Goal: Contribute content

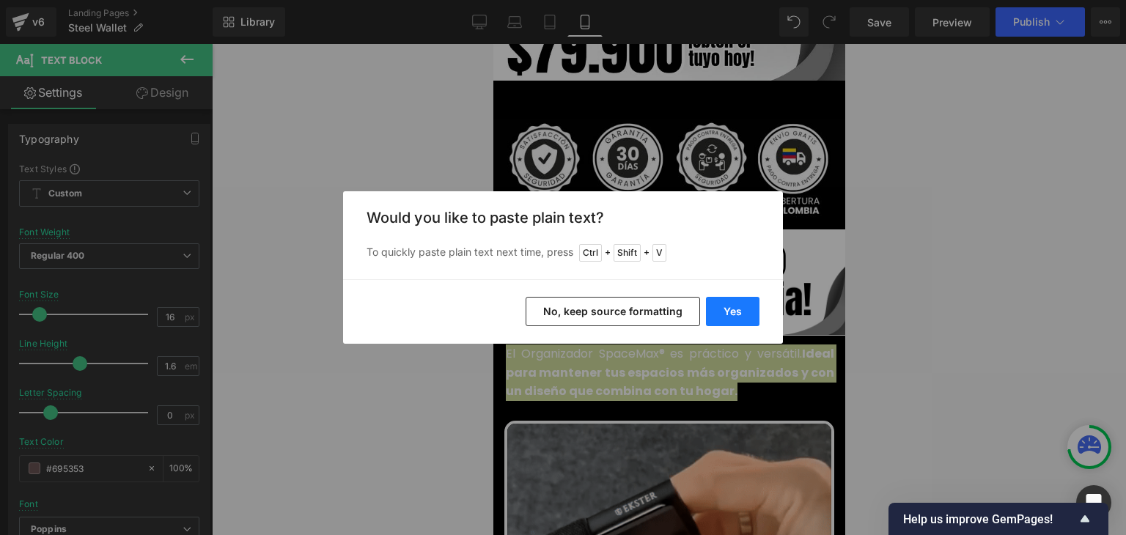
click at [733, 311] on button "Yes" at bounding box center [732, 311] width 53 height 29
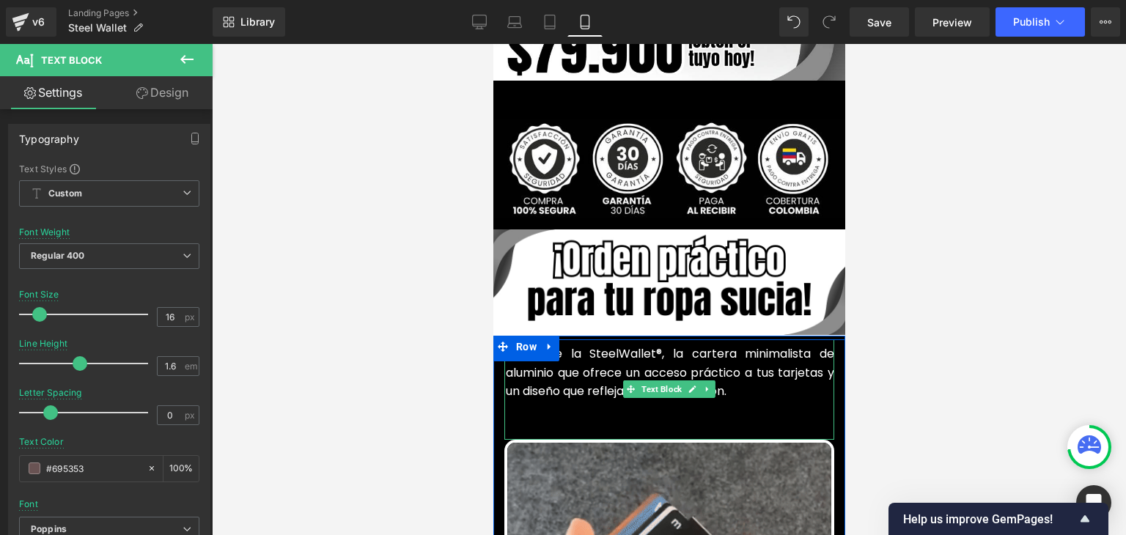
click at [555, 401] on p at bounding box center [669, 410] width 328 height 19
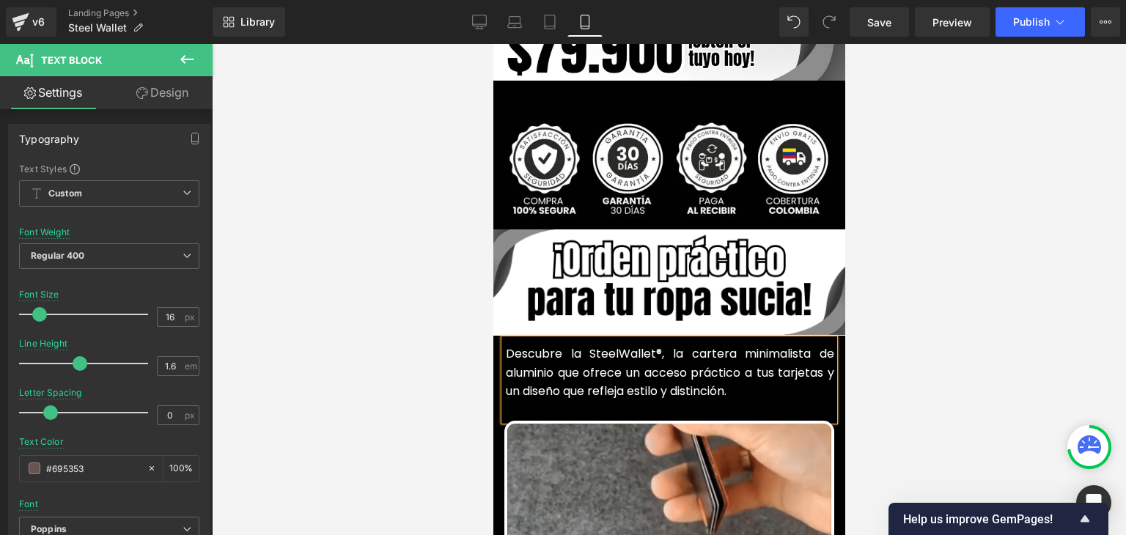
click at [578, 355] on font "Descubre la SteelWallet®, la cartera minimalista de aluminio que ofrece un acce…" at bounding box center [669, 372] width 328 height 54
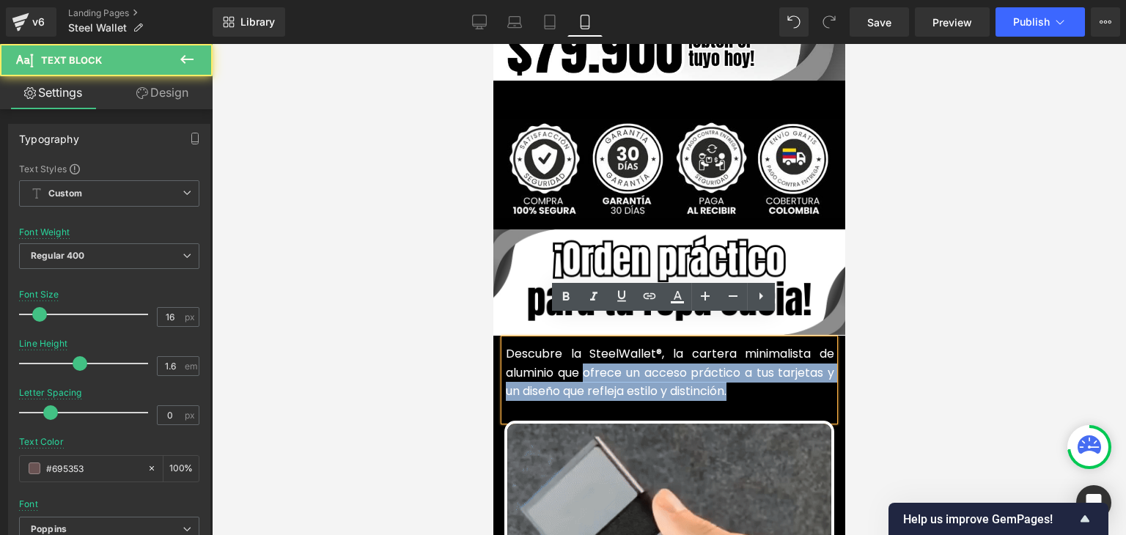
drag, startPoint x: 739, startPoint y: 367, endPoint x: 580, endPoint y: 358, distance: 159.3
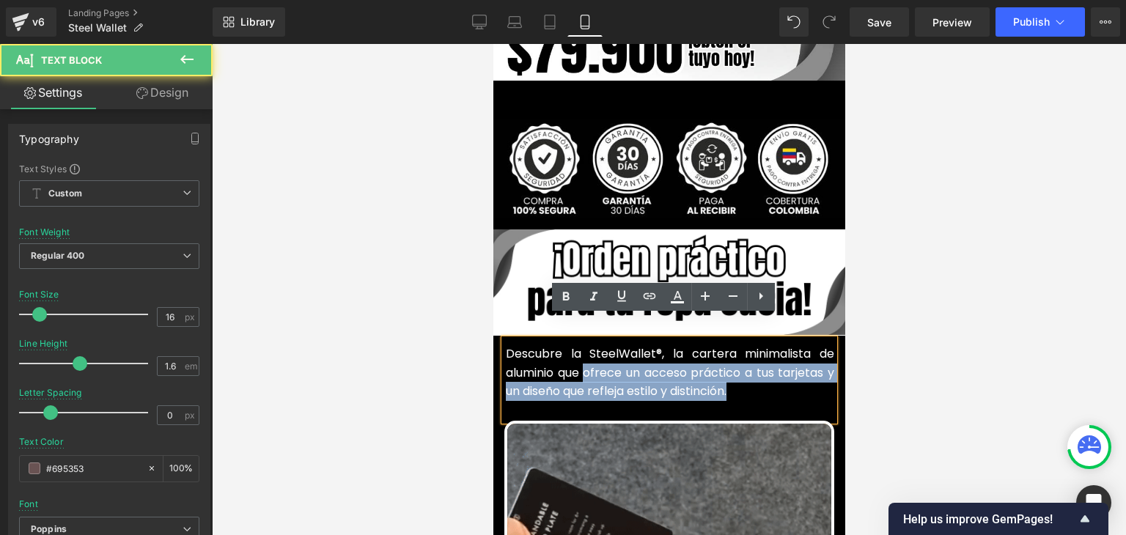
click at [580, 358] on p "Descubre la SteelWallet®, la cartera minimalista de aluminio que ofrece un acce…" at bounding box center [669, 372] width 328 height 56
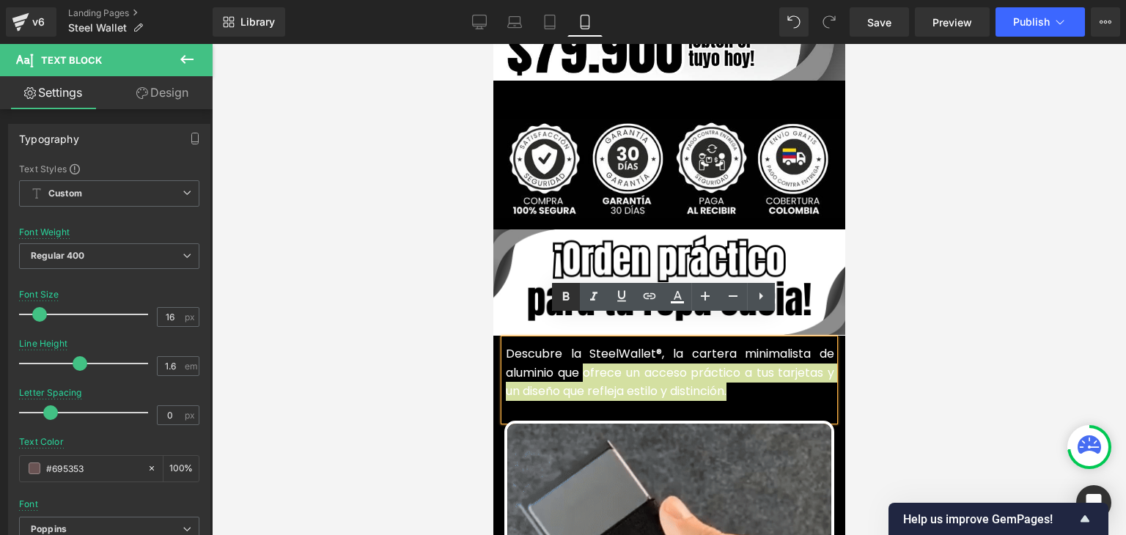
click at [566, 300] on icon at bounding box center [566, 296] width 7 height 9
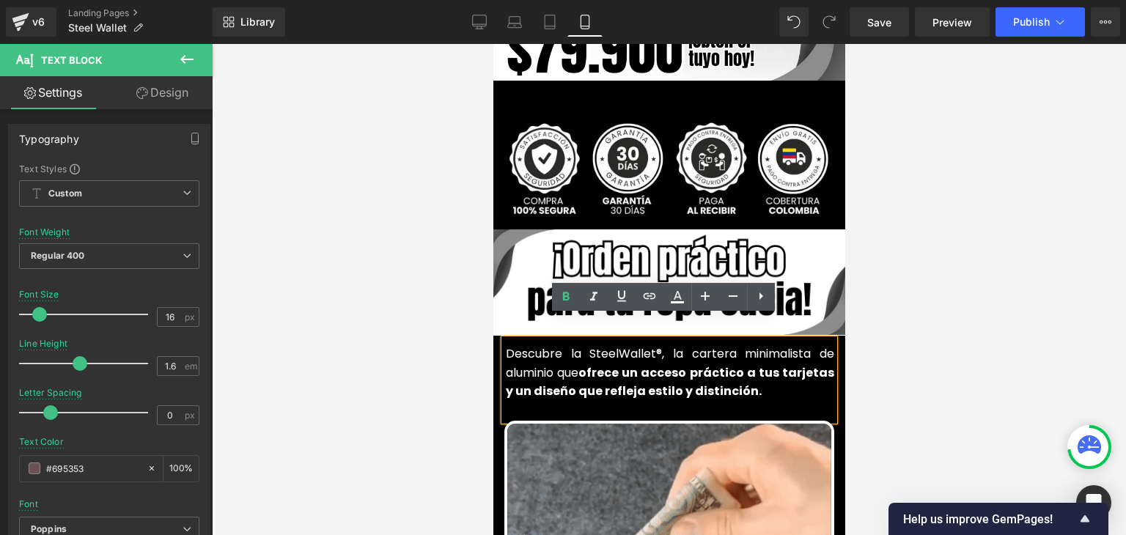
click at [972, 261] on div at bounding box center [669, 289] width 914 height 491
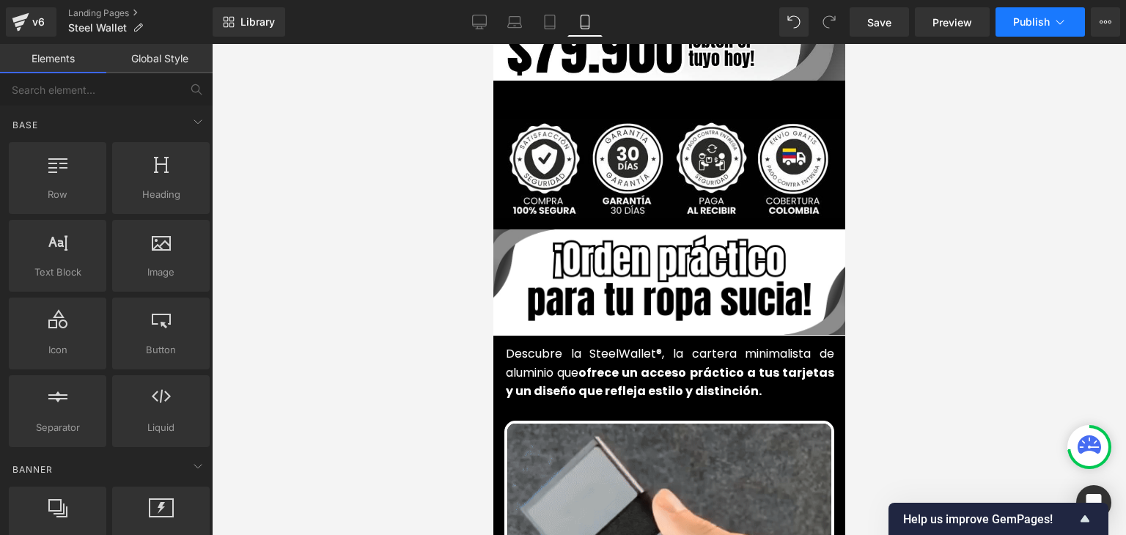
click at [1023, 26] on span "Publish" at bounding box center [1031, 22] width 37 height 12
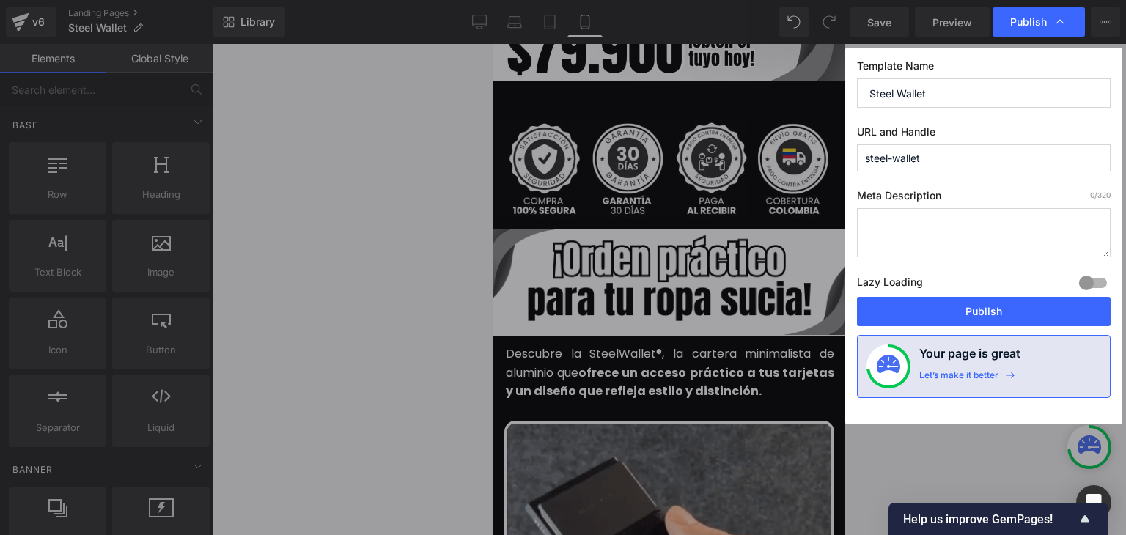
click at [974, 314] on button "Publish" at bounding box center [984, 311] width 254 height 29
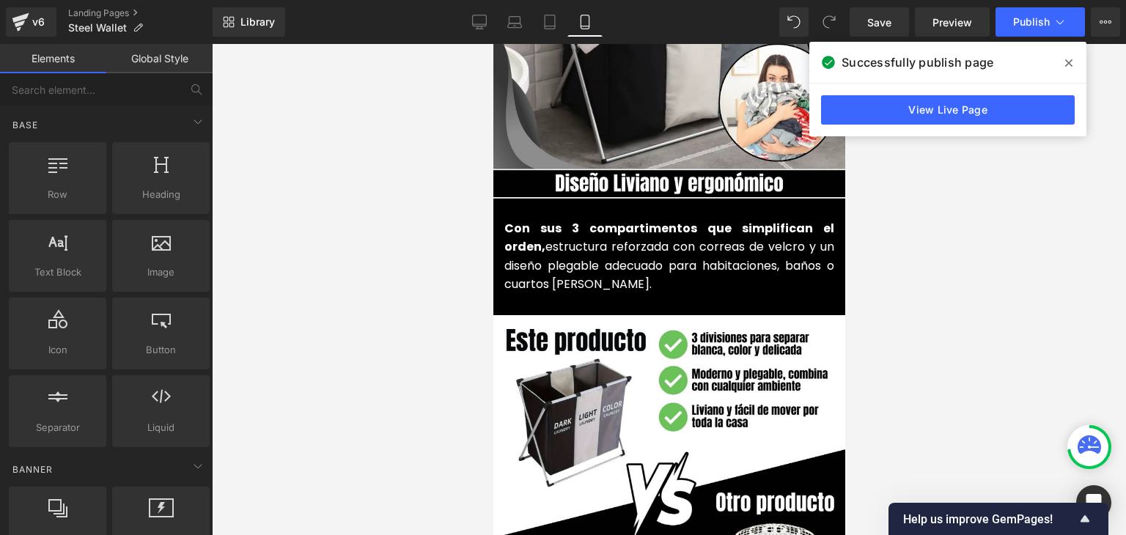
scroll to position [1759, 0]
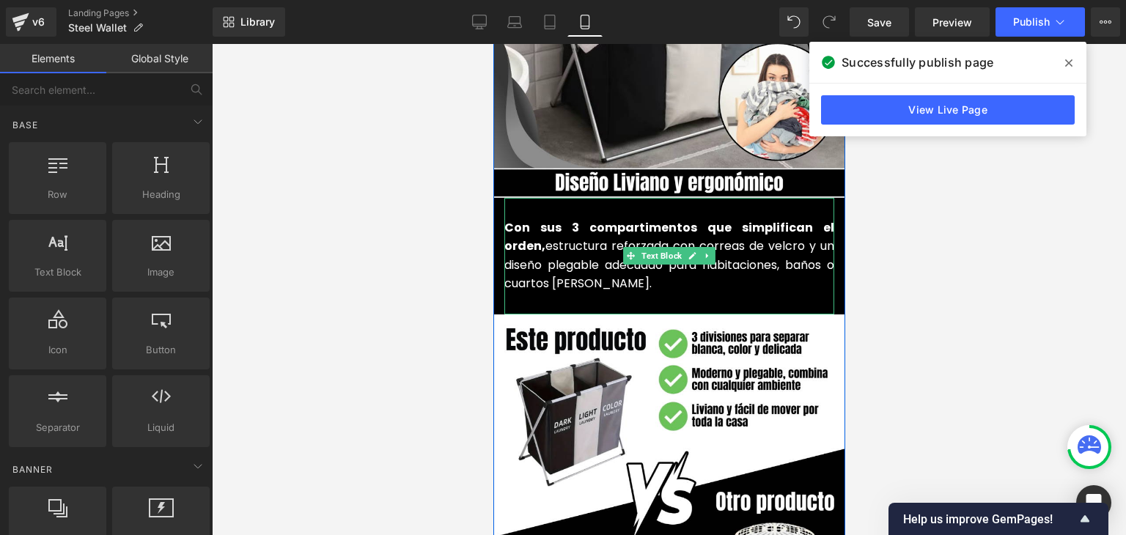
click at [542, 237] on font "estructura reforzada con correas de velcro y un diseño plegable adecuado para h…" at bounding box center [668, 264] width 330 height 54
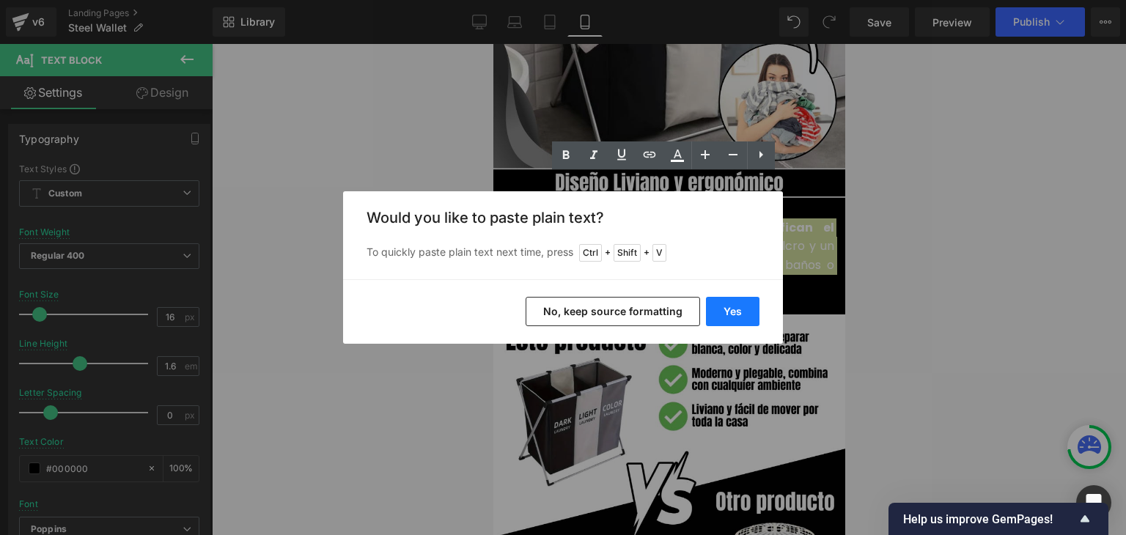
click at [723, 307] on button "Yes" at bounding box center [732, 311] width 53 height 29
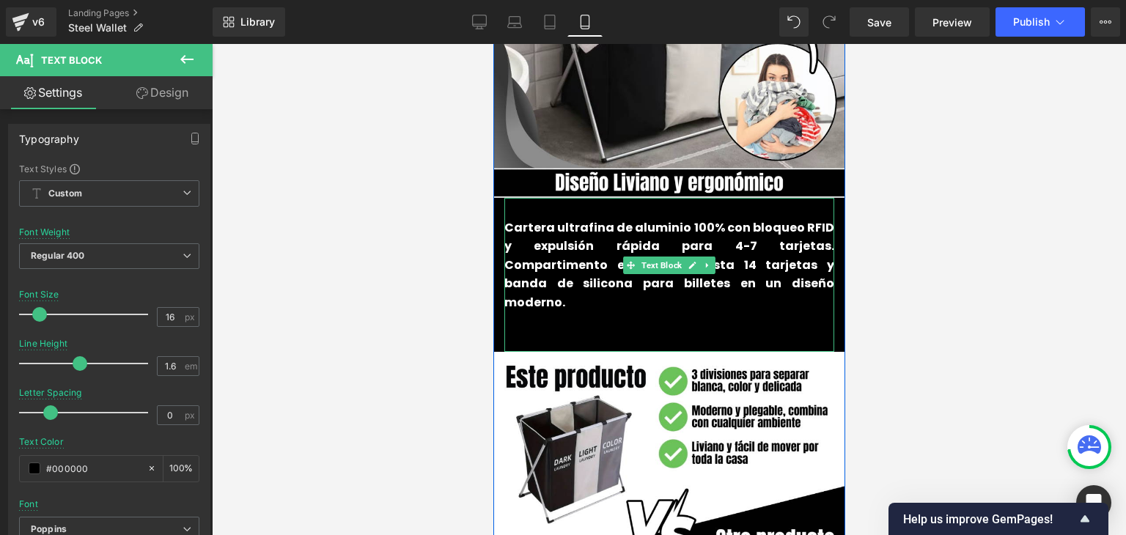
click at [559, 312] on p at bounding box center [668, 321] width 330 height 19
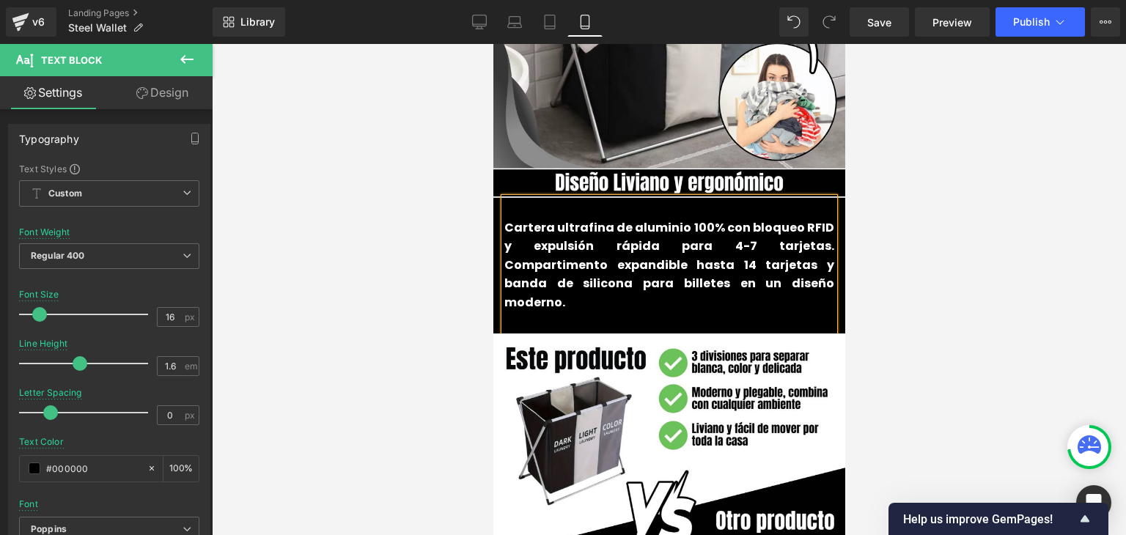
click at [556, 251] on p "Cartera ultrafina de aluminio 100% con bloqueo RFID y expulsión rápida para 4-7…" at bounding box center [668, 265] width 330 height 94
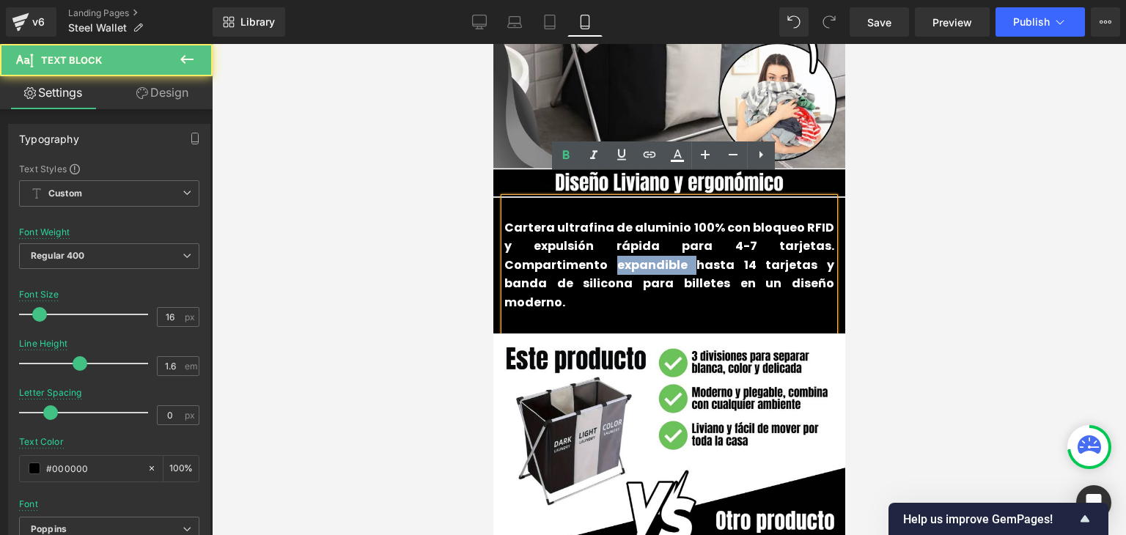
click at [556, 251] on p "Cartera ultrafina de aluminio 100% con bloqueo RFID y expulsión rápida para 4-7…" at bounding box center [668, 265] width 330 height 94
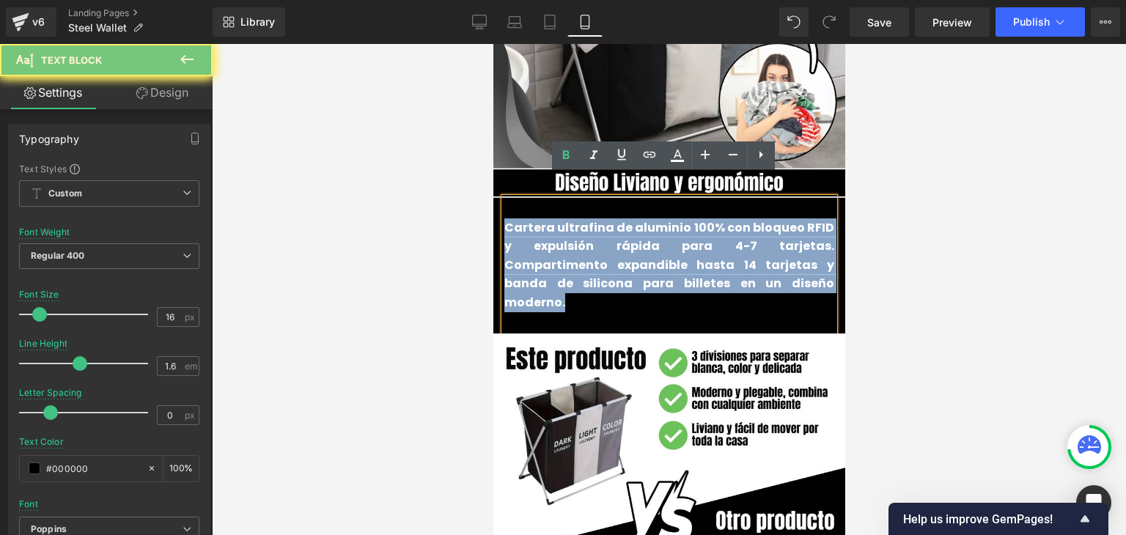
click at [556, 251] on p "Cartera ultrafina de aluminio 100% con bloqueo RFID y expulsión rápida para 4-7…" at bounding box center [668, 265] width 330 height 94
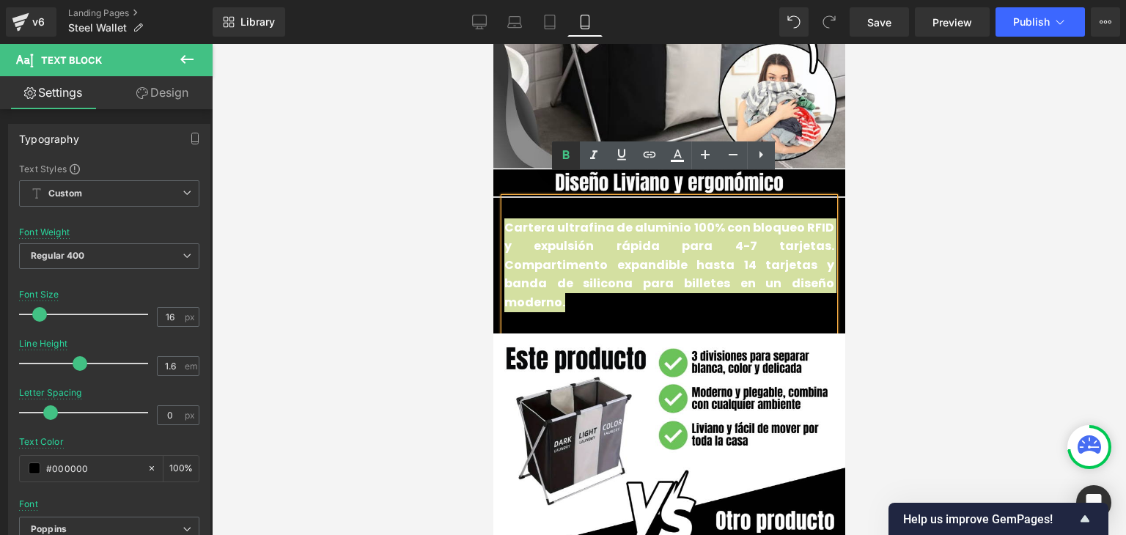
click at [563, 155] on icon at bounding box center [566, 154] width 7 height 9
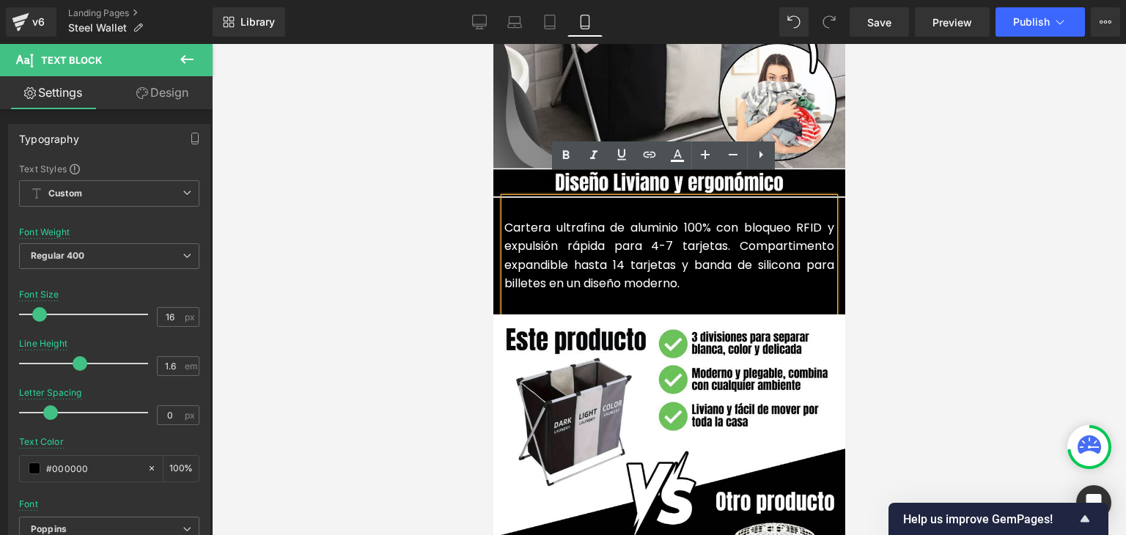
click at [580, 226] on font "Cartera ultrafina de aluminio 100% con bloqueo RFID y expulsión rápida para 4-7…" at bounding box center [668, 255] width 330 height 73
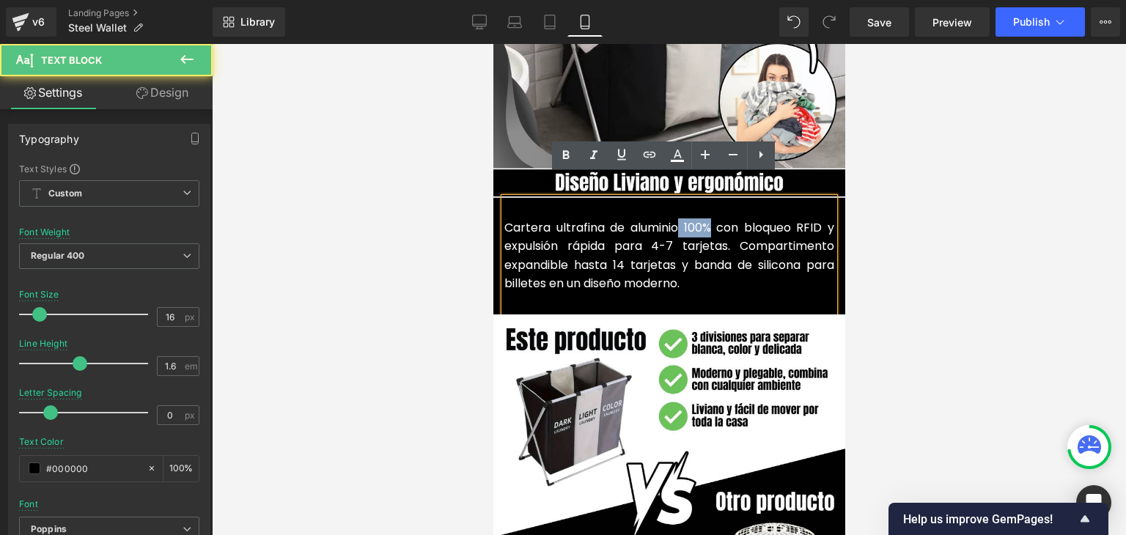
drag, startPoint x: 707, startPoint y: 207, endPoint x: 673, endPoint y: 206, distance: 33.7
click at [673, 219] on font "Cartera ultrafina de aluminio 100% con bloqueo RFID y expulsión rápida para 4-7…" at bounding box center [668, 255] width 330 height 73
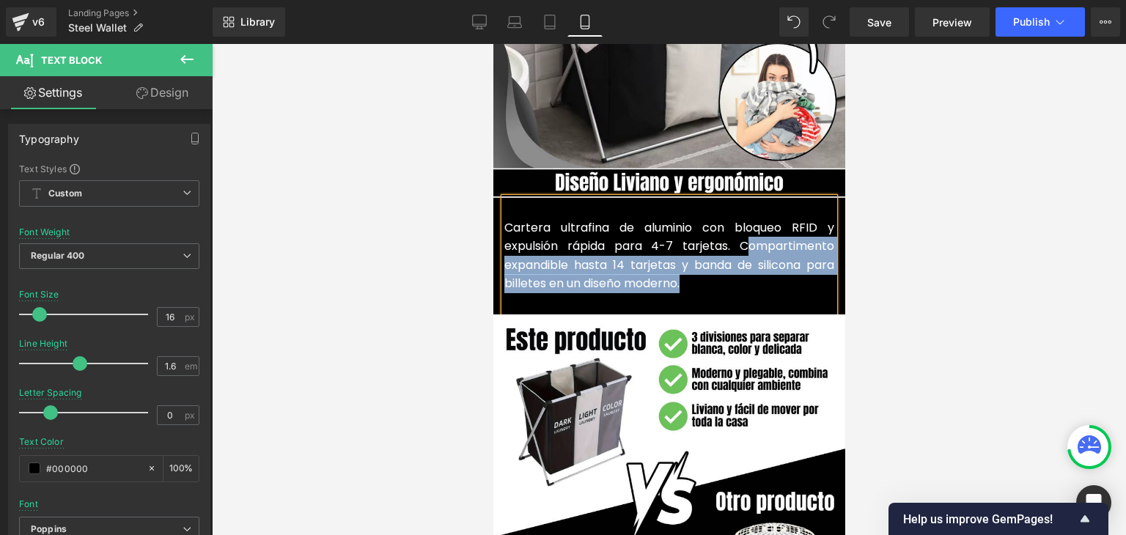
drag, startPoint x: 690, startPoint y: 262, endPoint x: 738, endPoint y: 226, distance: 59.2
click at [738, 226] on p "Cartera ultrafina de aluminio con bloqueo RFID y expulsión rápida para 4-7 tarj…" at bounding box center [668, 255] width 330 height 75
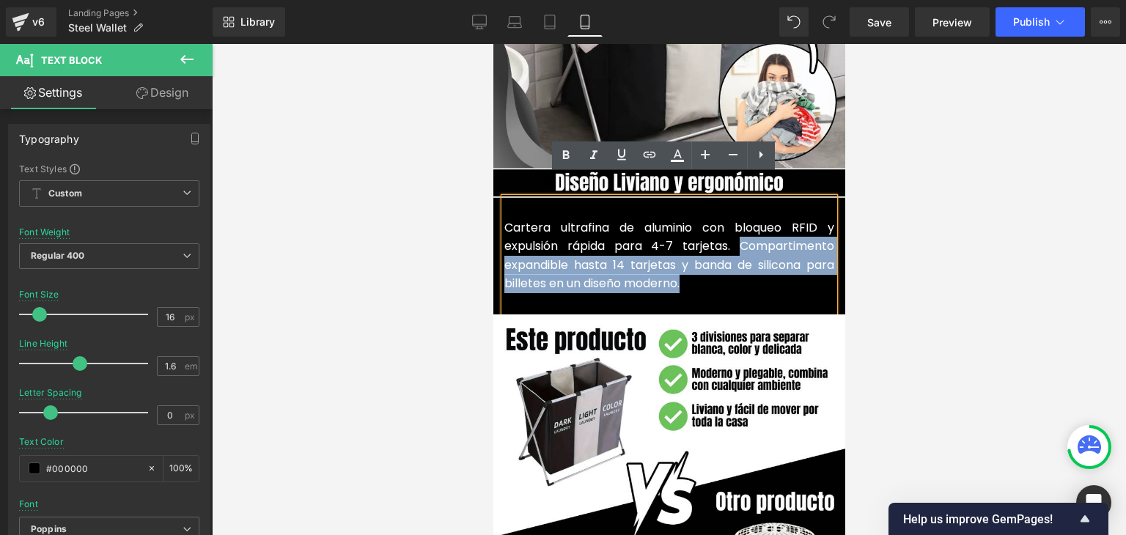
drag, startPoint x: 737, startPoint y: 226, endPoint x: 707, endPoint y: 255, distance: 40.9
click at [707, 255] on p "Cartera ultrafina de aluminio con bloqueo RFID y expulsión rápida para 4-7 tarj…" at bounding box center [668, 255] width 330 height 75
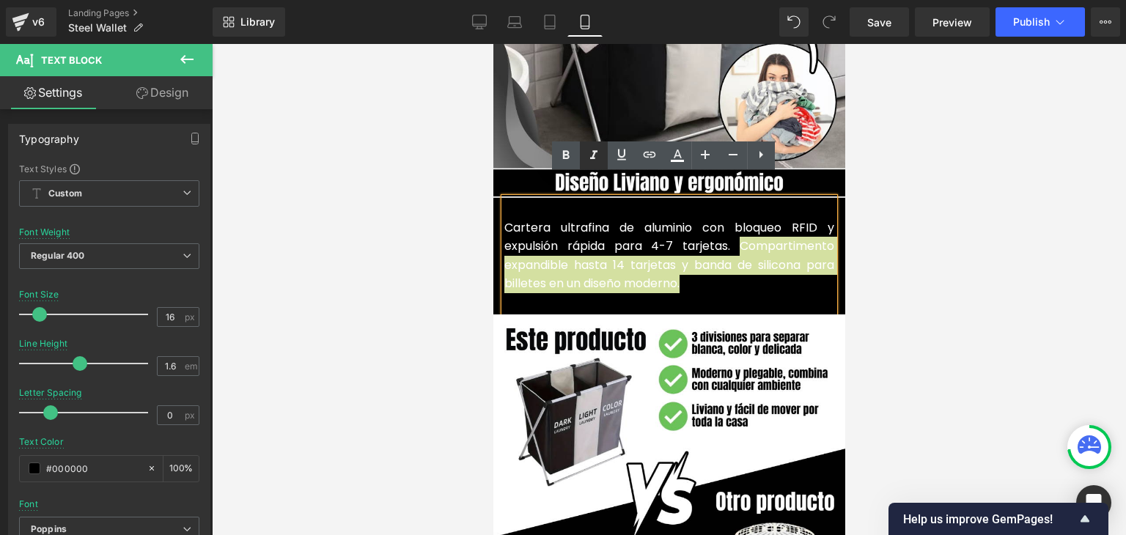
drag, startPoint x: 572, startPoint y: 156, endPoint x: 580, endPoint y: 157, distance: 8.1
click at [572, 156] on icon at bounding box center [566, 156] width 18 height 18
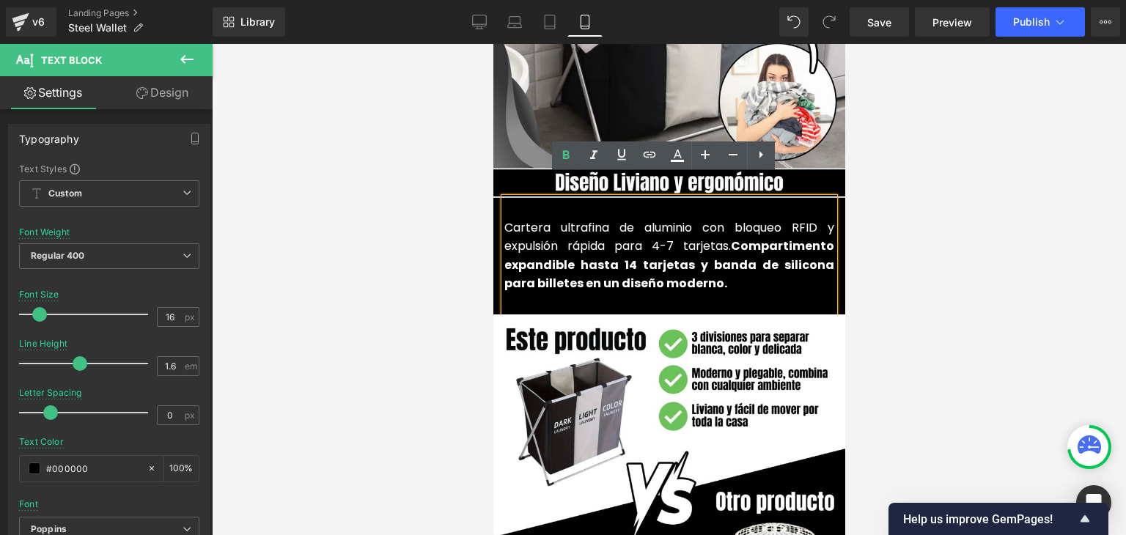
click at [882, 164] on div at bounding box center [669, 289] width 914 height 491
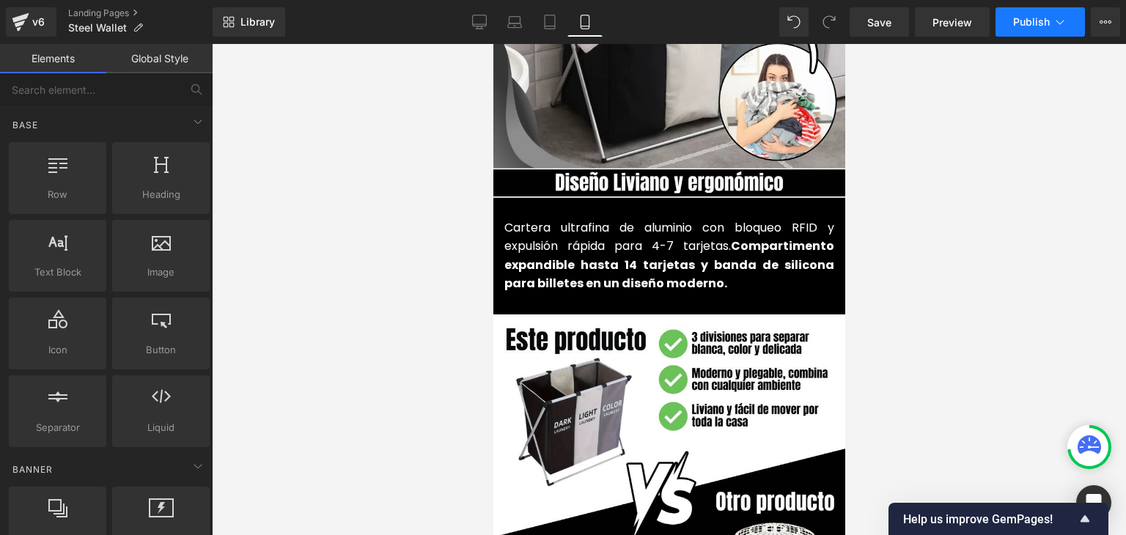
click at [1026, 20] on span "Publish" at bounding box center [1031, 22] width 37 height 12
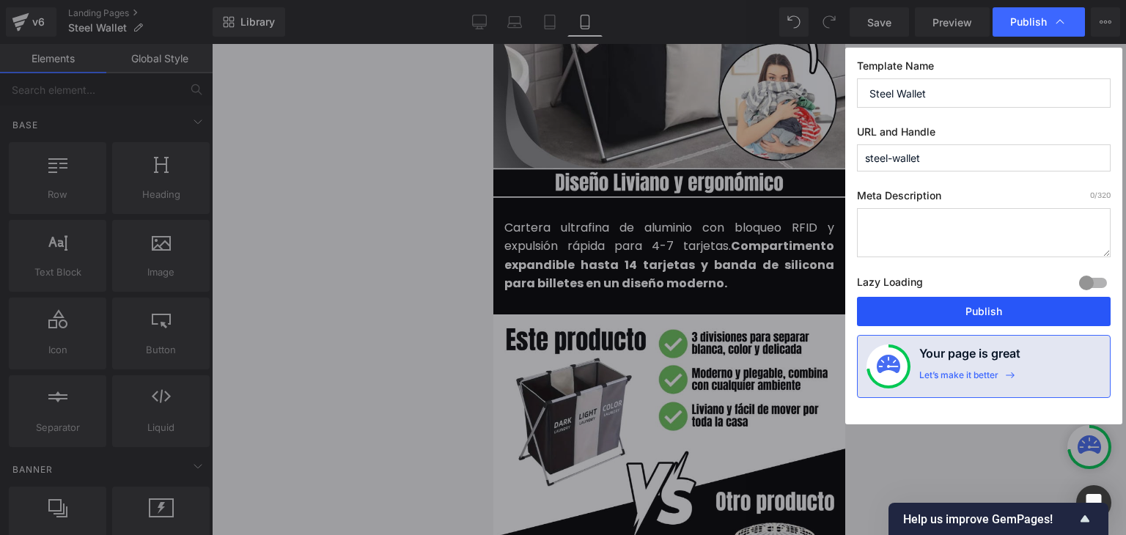
click at [956, 311] on button "Publish" at bounding box center [984, 311] width 254 height 29
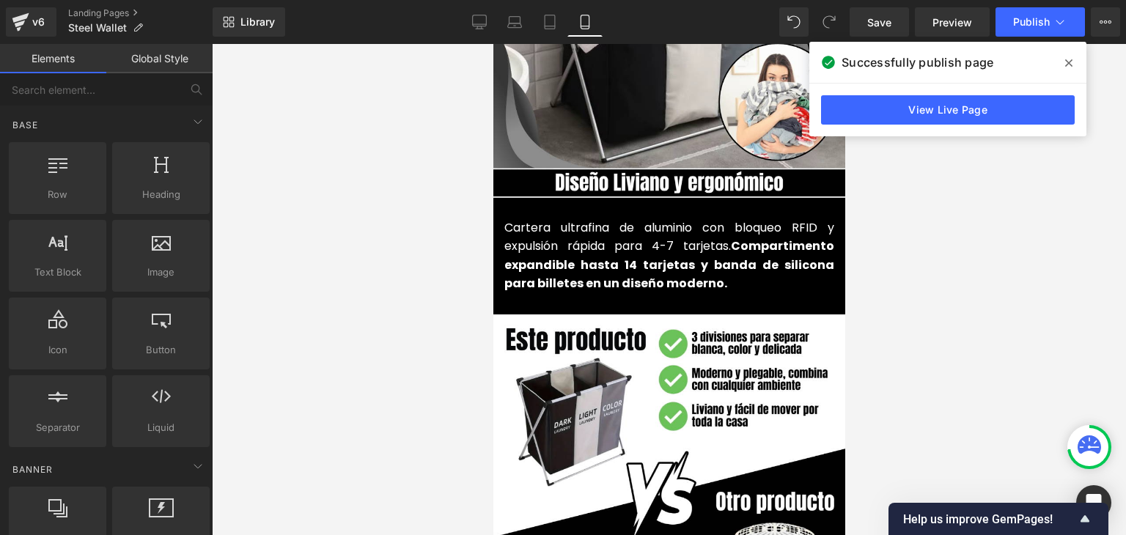
click at [1067, 65] on icon at bounding box center [1068, 62] width 7 height 7
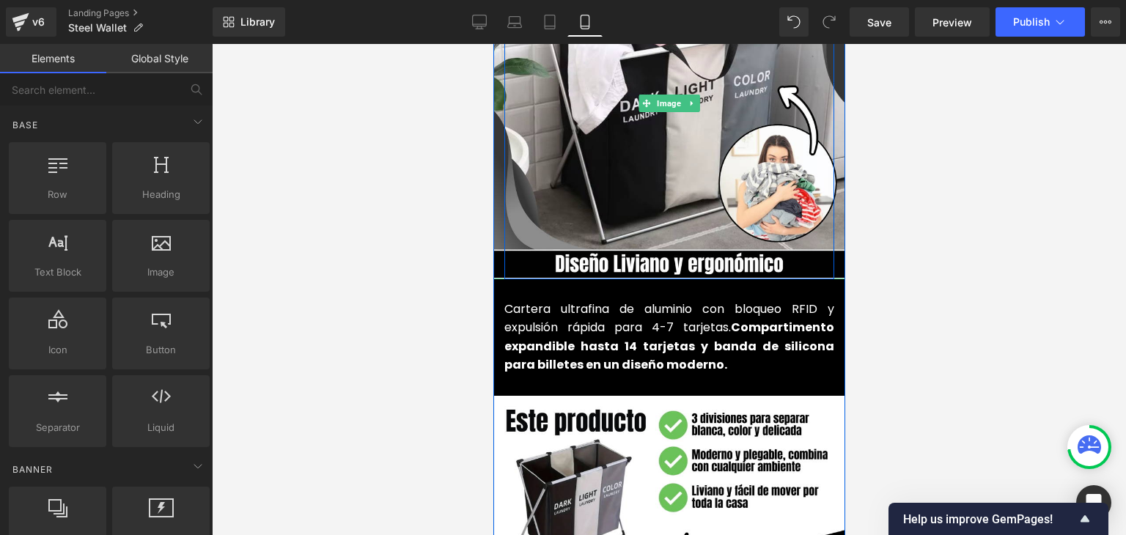
scroll to position [1686, 0]
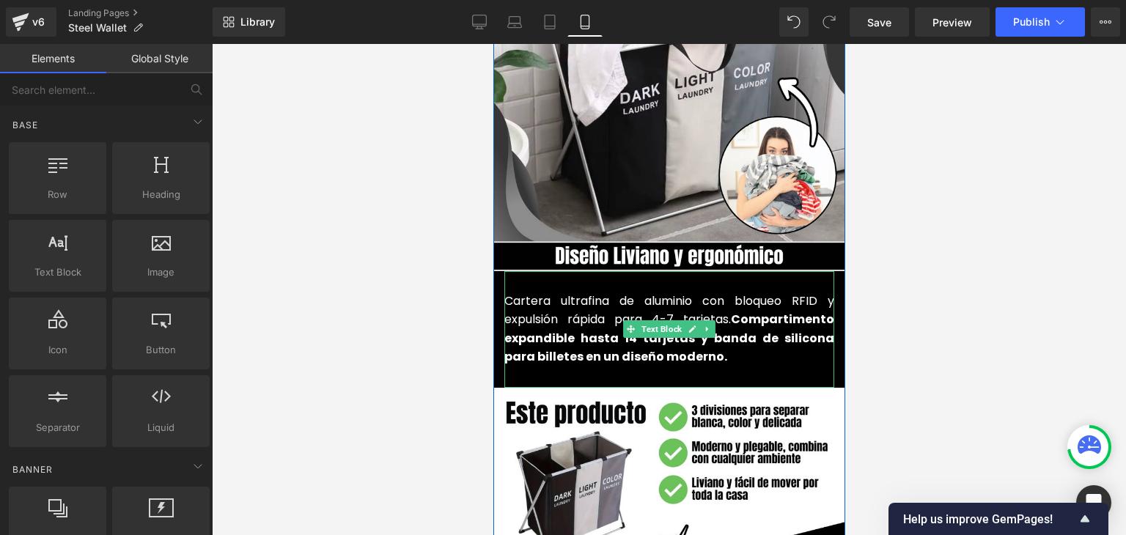
click at [564, 292] on font "Cartera ultrafina de aluminio con bloqueo RFID y expulsión rápida para 4-7 tarj…" at bounding box center [668, 328] width 330 height 73
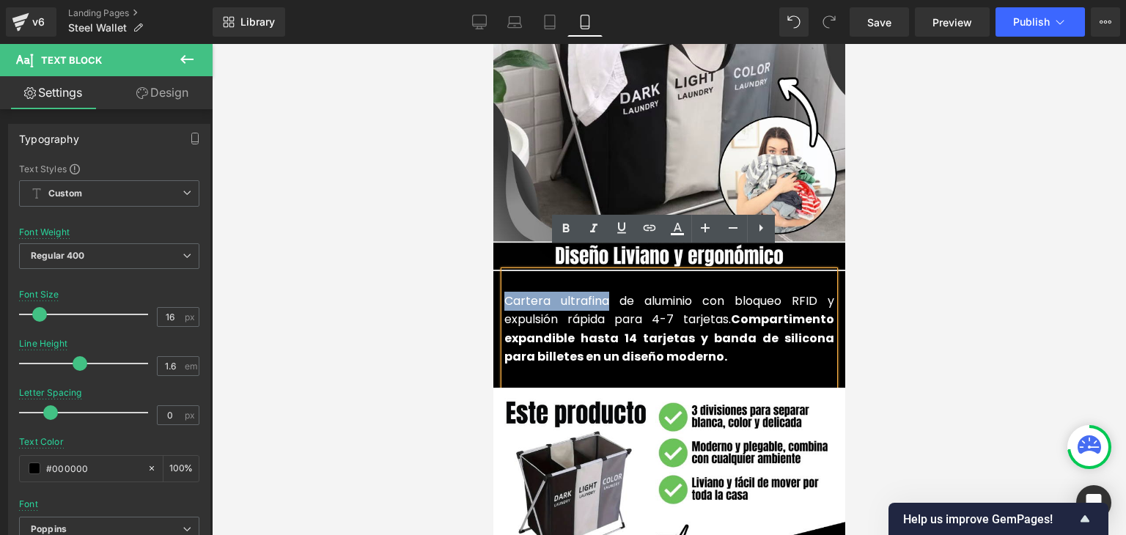
drag, startPoint x: 602, startPoint y: 279, endPoint x: 501, endPoint y: 283, distance: 100.5
click at [503, 292] on font "Cartera ultrafina de aluminio con bloqueo RFID y expulsión rápida para 4-7 tarj…" at bounding box center [668, 328] width 330 height 73
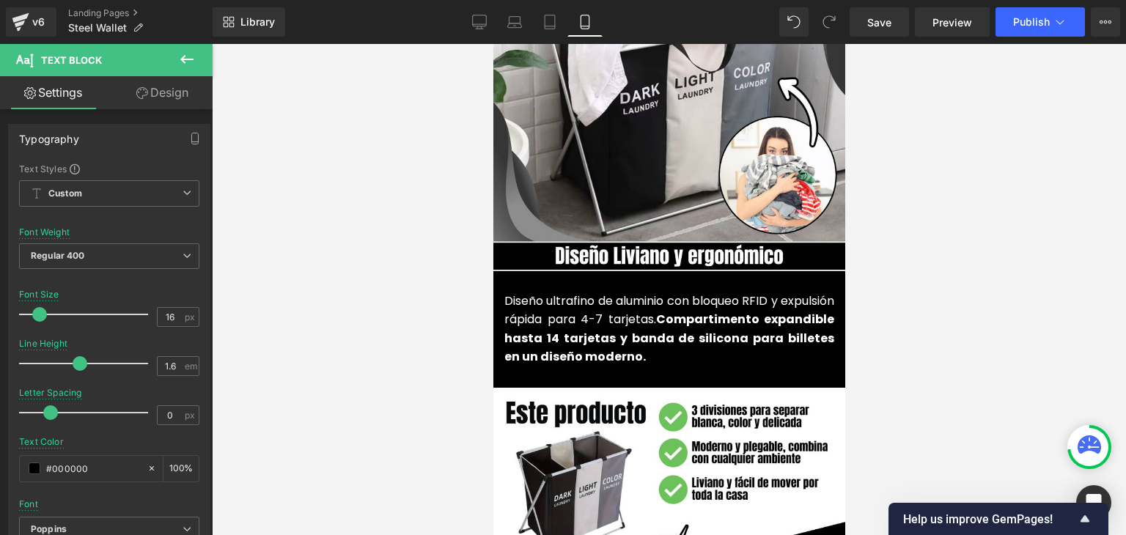
click at [932, 267] on div at bounding box center [669, 289] width 914 height 491
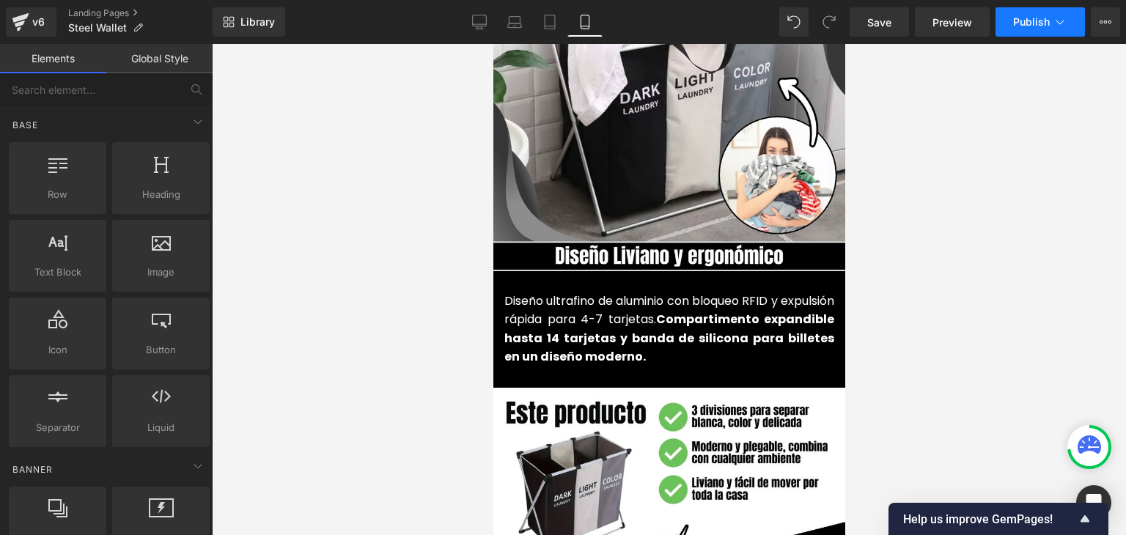
click at [1022, 30] on button "Publish" at bounding box center [1039, 21] width 89 height 29
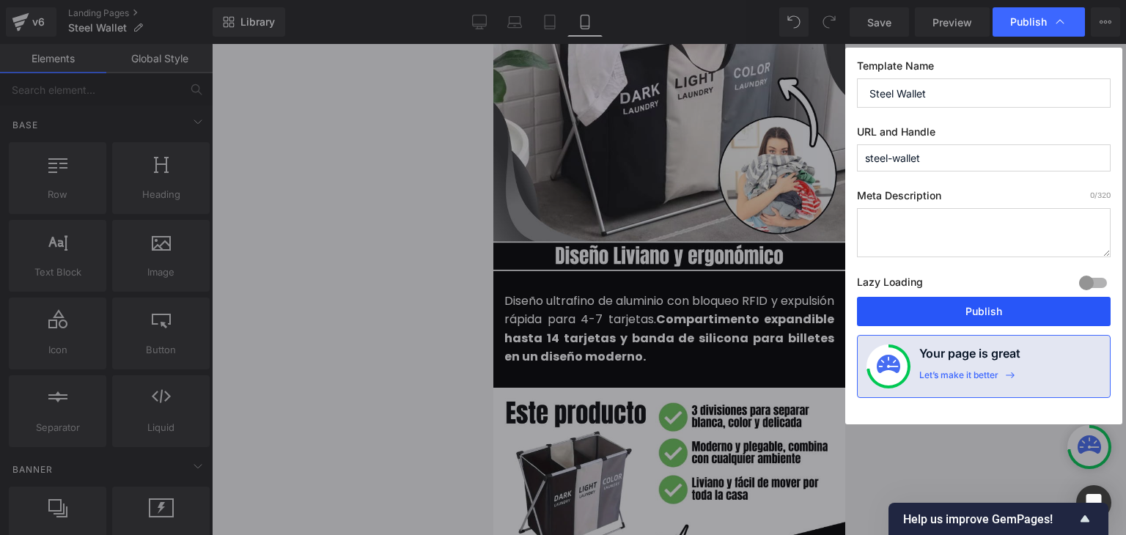
click at [972, 310] on button "Publish" at bounding box center [984, 311] width 254 height 29
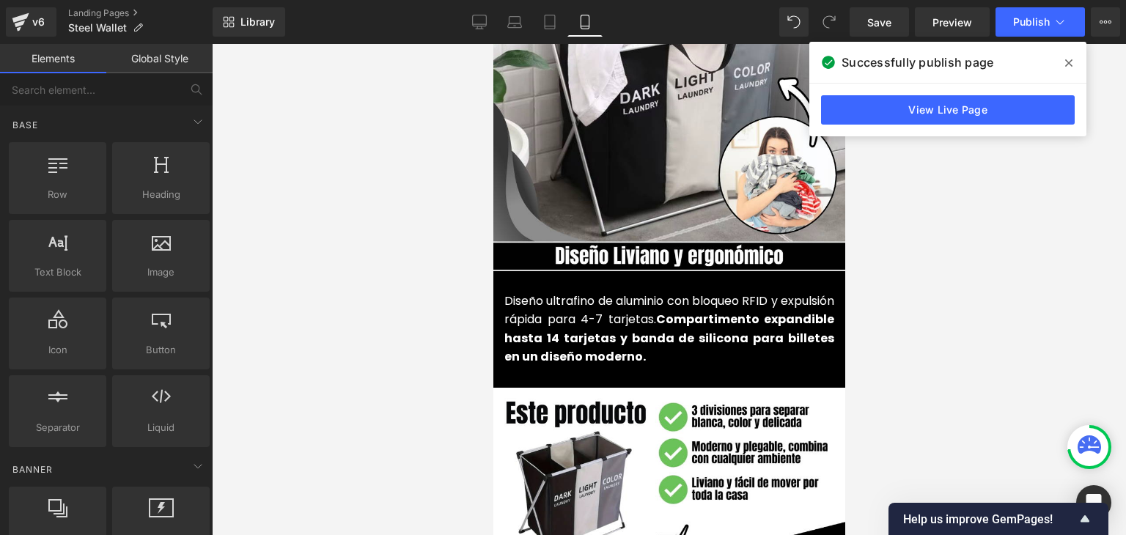
click at [1067, 62] on icon at bounding box center [1068, 63] width 7 height 12
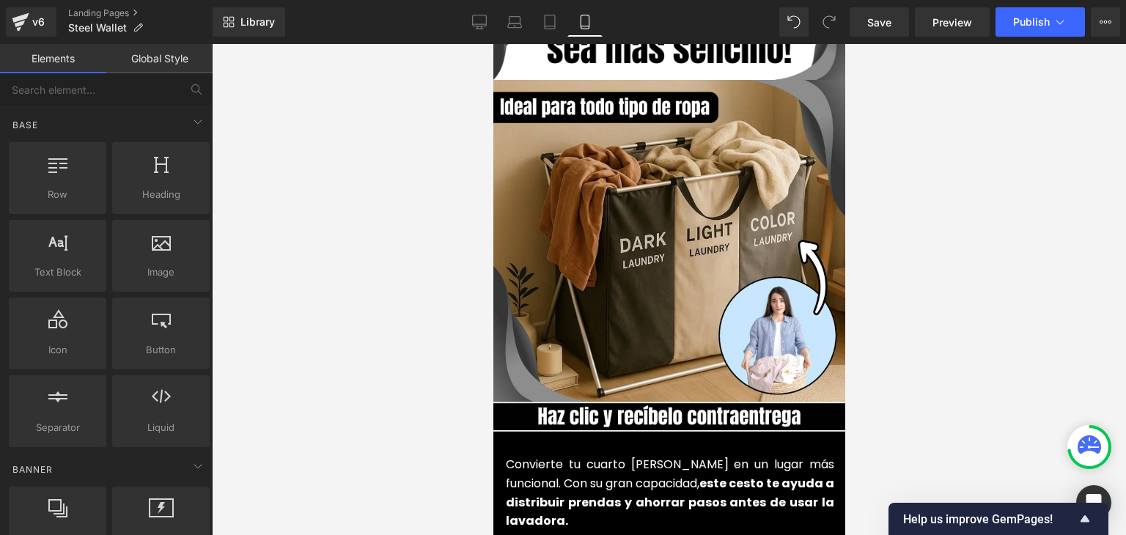
scroll to position [3444, 0]
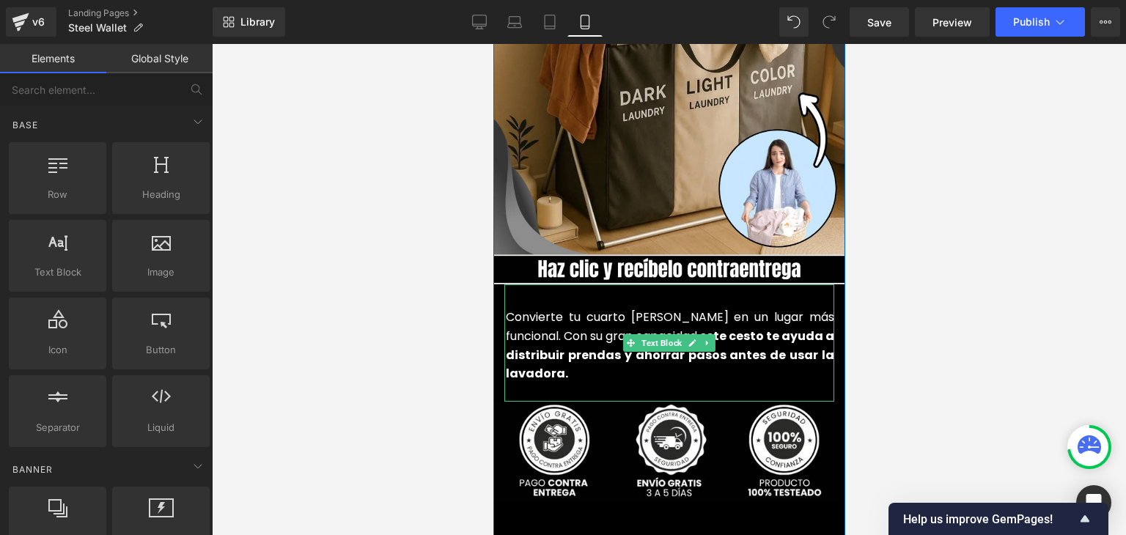
click at [539, 314] on font "Convierte tu cuarto [PERSON_NAME] en un lugar más funcional. Con su gran capaci…" at bounding box center [669, 327] width 328 height 36
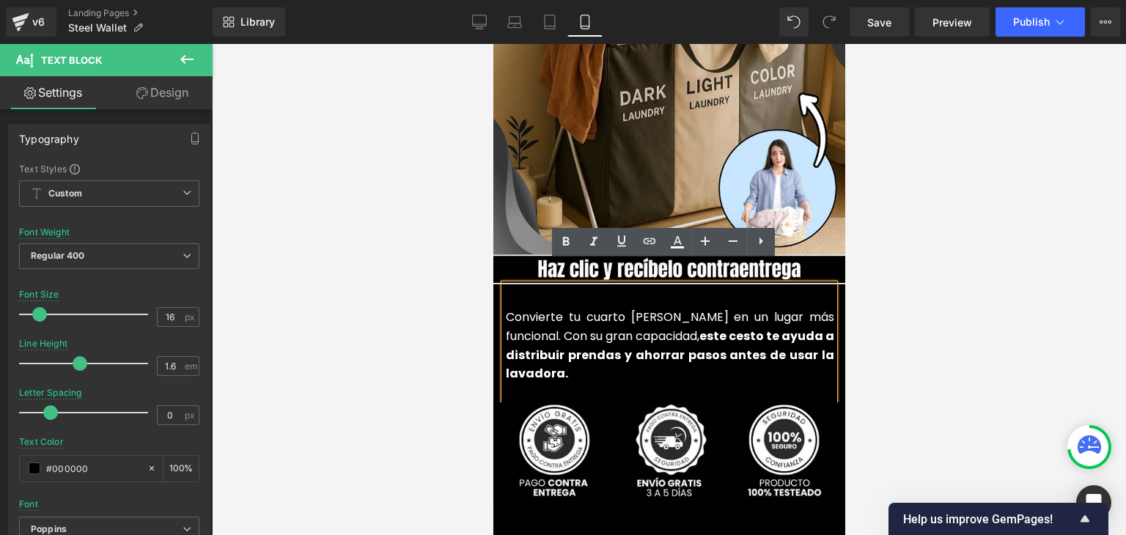
click at [548, 316] on font "Convierte tu cuarto [PERSON_NAME] en un lugar más funcional. Con su gran capaci…" at bounding box center [669, 327] width 328 height 36
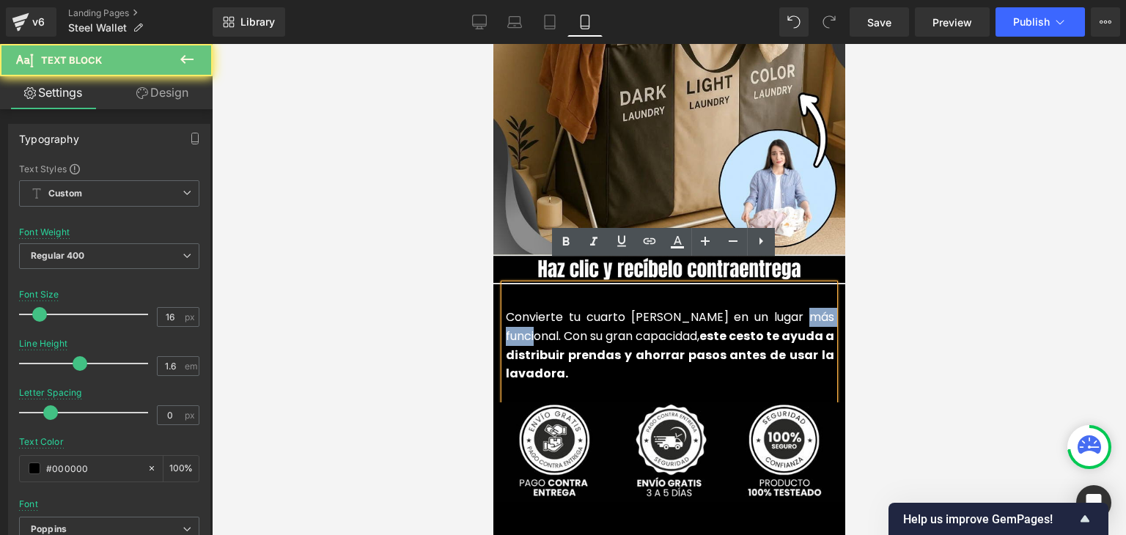
click at [548, 316] on font "Convierte tu cuarto [PERSON_NAME] en un lugar más funcional. Con su gran capaci…" at bounding box center [669, 327] width 328 height 36
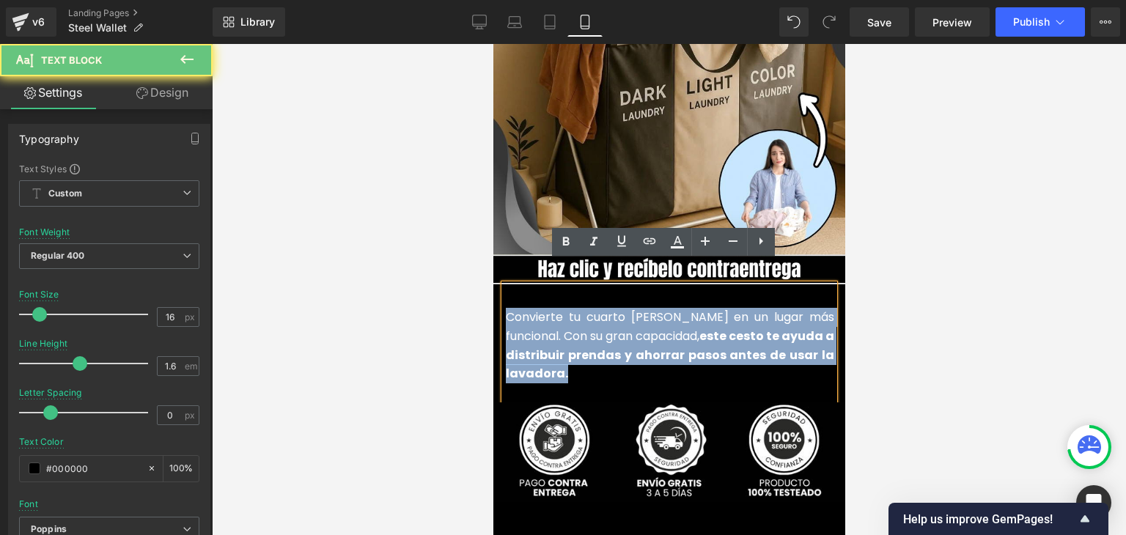
click at [548, 316] on font "Convierte tu cuarto [PERSON_NAME] en un lugar más funcional. Con su gran capaci…" at bounding box center [669, 327] width 328 height 36
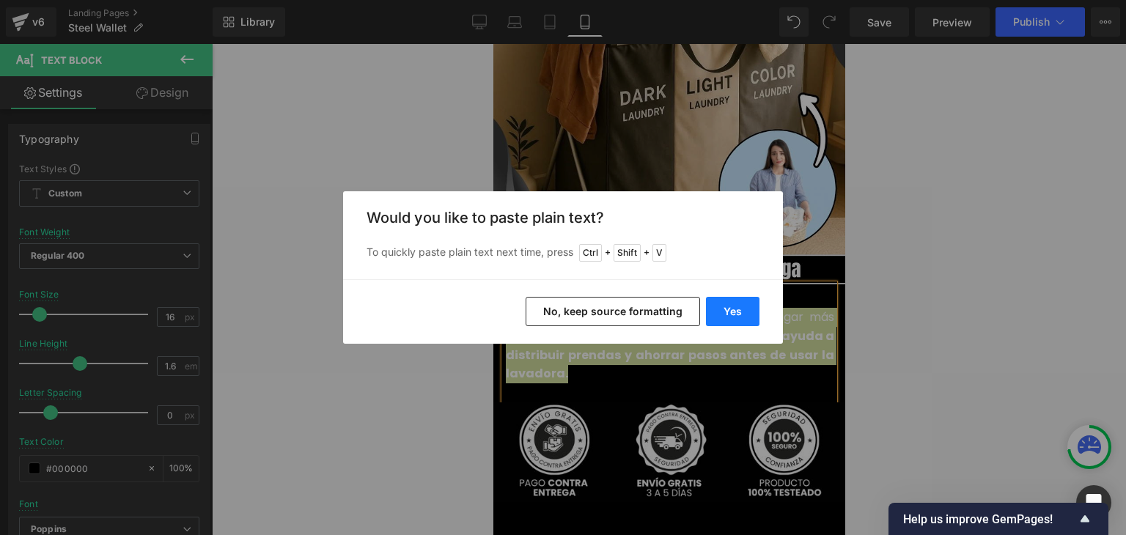
click at [739, 305] on button "Yes" at bounding box center [732, 311] width 53 height 29
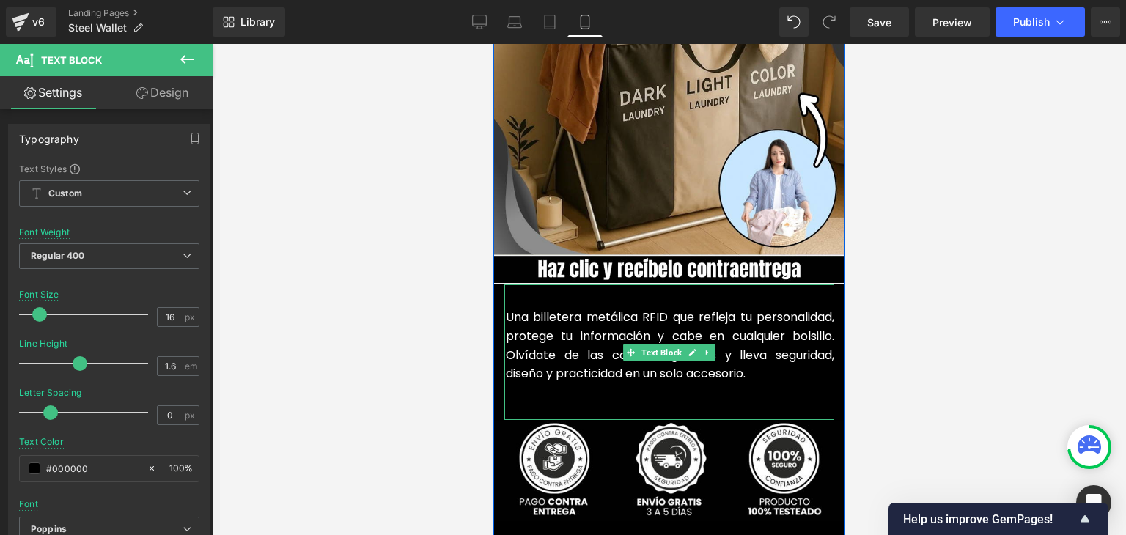
click at [545, 383] on p at bounding box center [669, 392] width 328 height 19
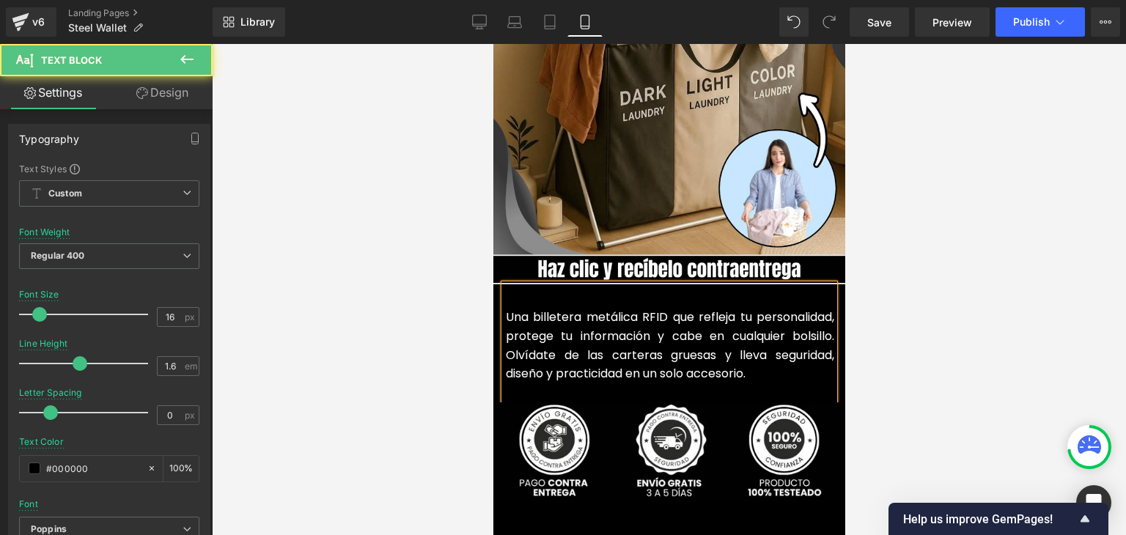
click at [608, 309] on font "Una billetera metálica RFID que refleja tu personalidad, protege tu información…" at bounding box center [669, 345] width 328 height 73
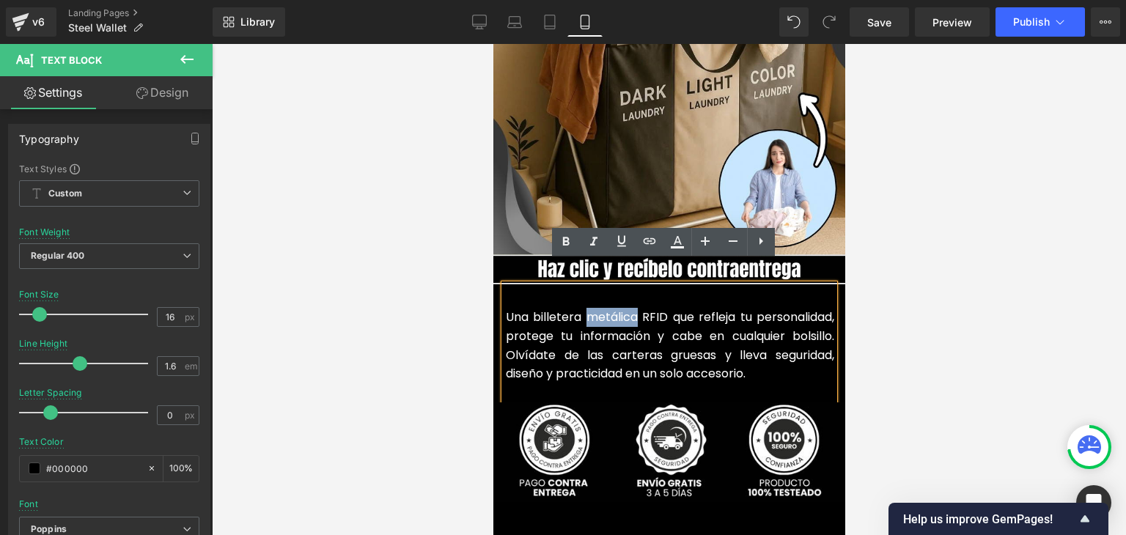
drag, startPoint x: 632, startPoint y: 295, endPoint x: 584, endPoint y: 293, distance: 48.4
click at [584, 309] on font "Una billetera metálica RFID que refleja tu personalidad, protege tu información…" at bounding box center [669, 345] width 328 height 73
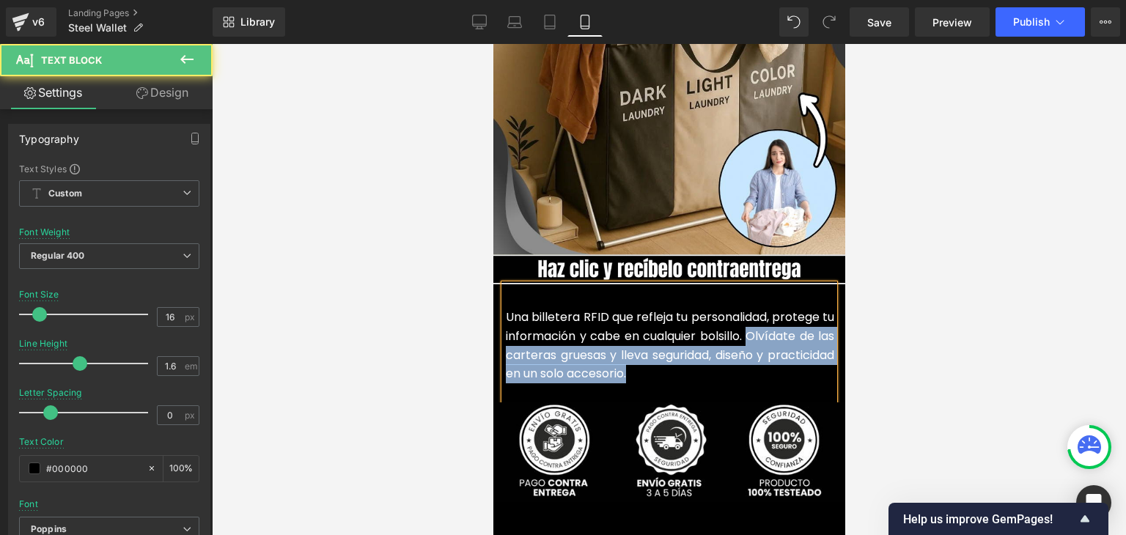
drag, startPoint x: 706, startPoint y: 354, endPoint x: 751, endPoint y: 311, distance: 61.7
click at [758, 313] on p "Una billetera RFID que refleja tu personalidad, protege tu información y cabe e…" at bounding box center [669, 345] width 328 height 75
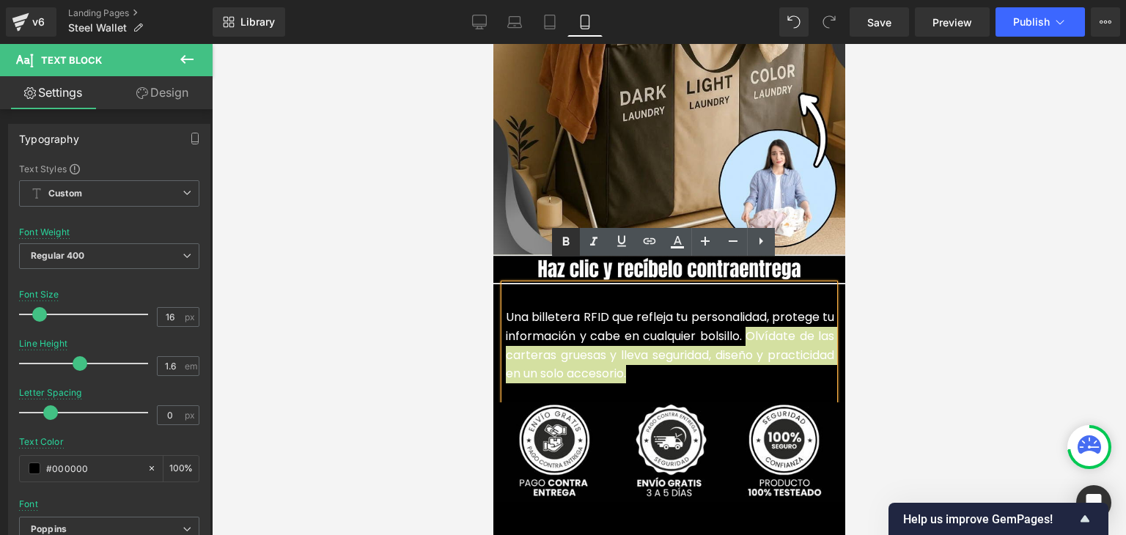
click at [568, 245] on icon at bounding box center [566, 241] width 7 height 9
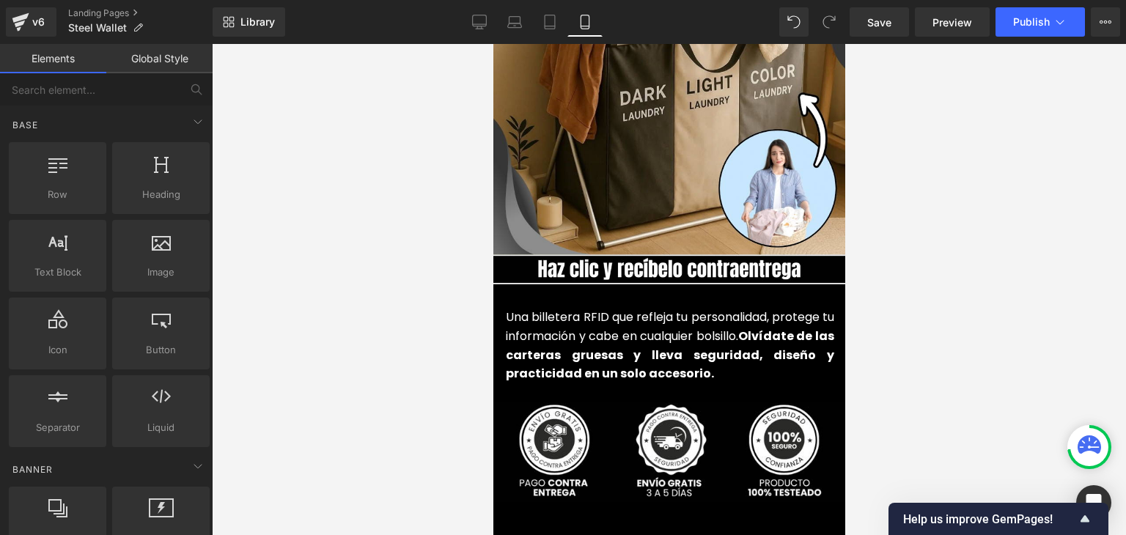
click at [883, 234] on div at bounding box center [669, 289] width 914 height 491
click at [1030, 23] on span "Publish" at bounding box center [1031, 22] width 37 height 12
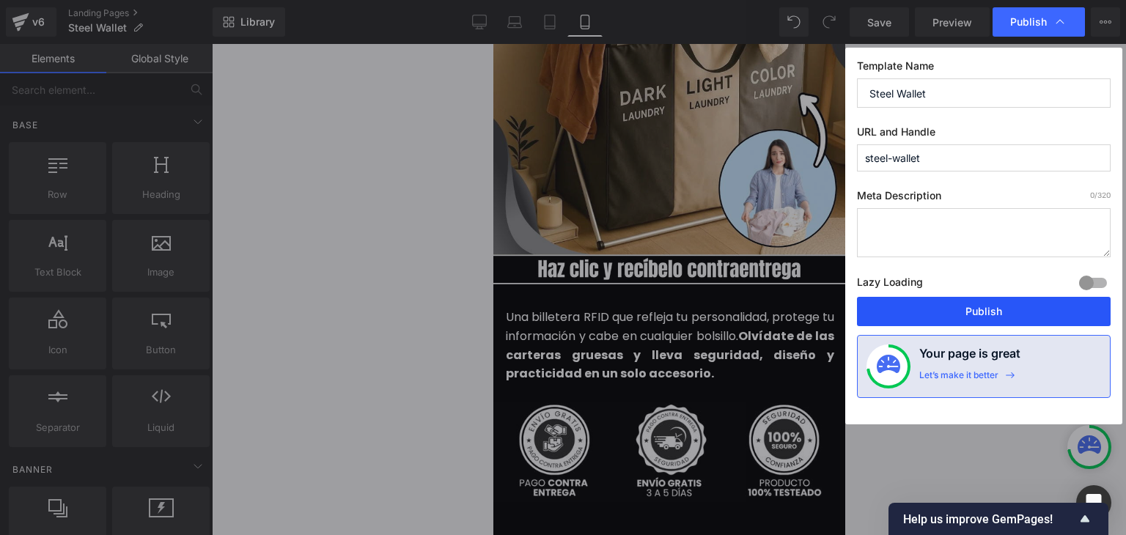
click at [980, 314] on button "Publish" at bounding box center [984, 311] width 254 height 29
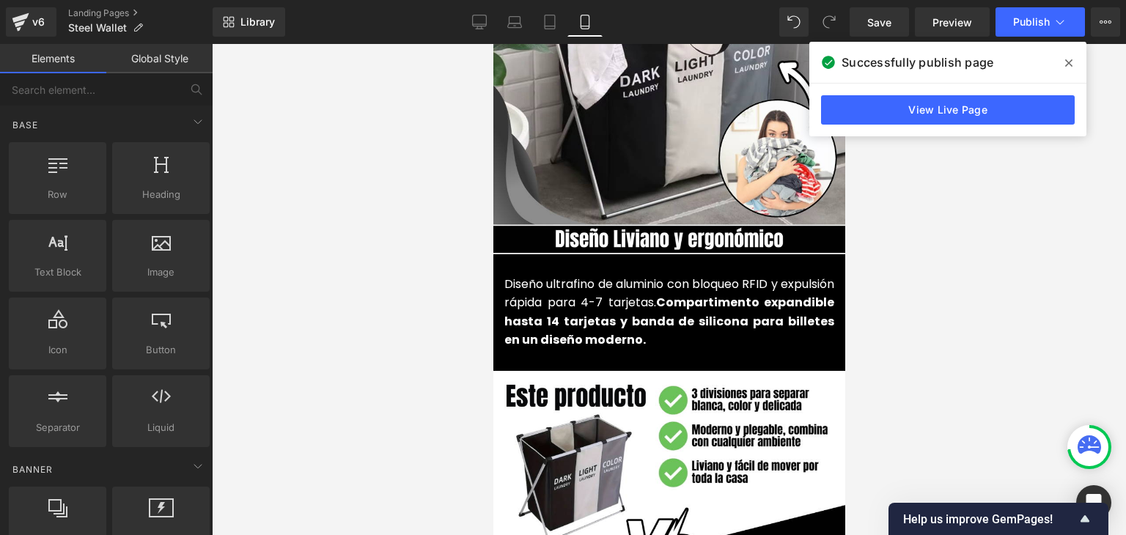
scroll to position [1686, 0]
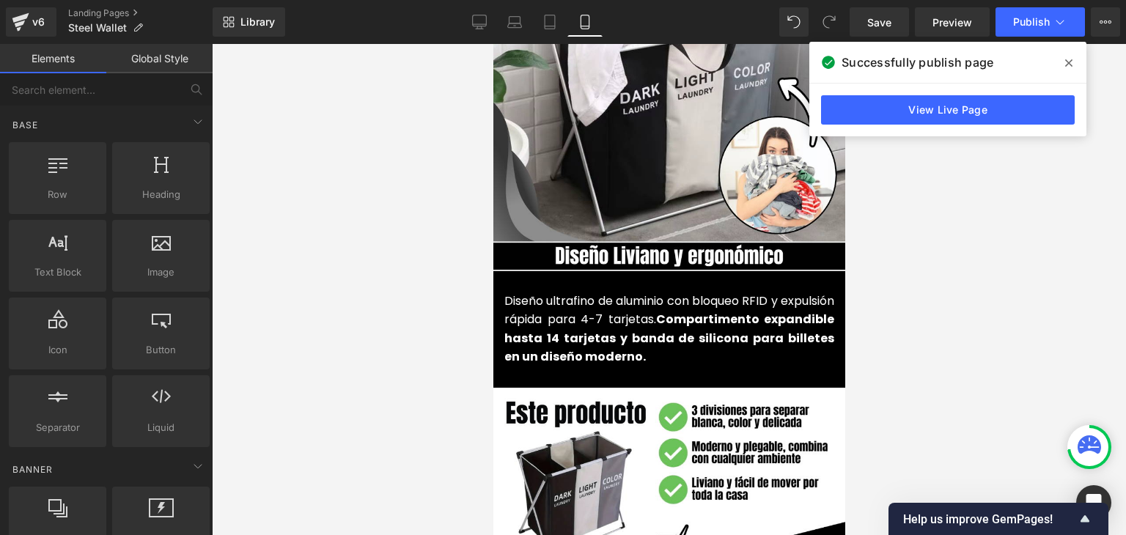
drag, startPoint x: 1064, startPoint y: 64, endPoint x: 1055, endPoint y: 53, distance: 14.1
click at [1064, 64] on span at bounding box center [1068, 62] width 23 height 23
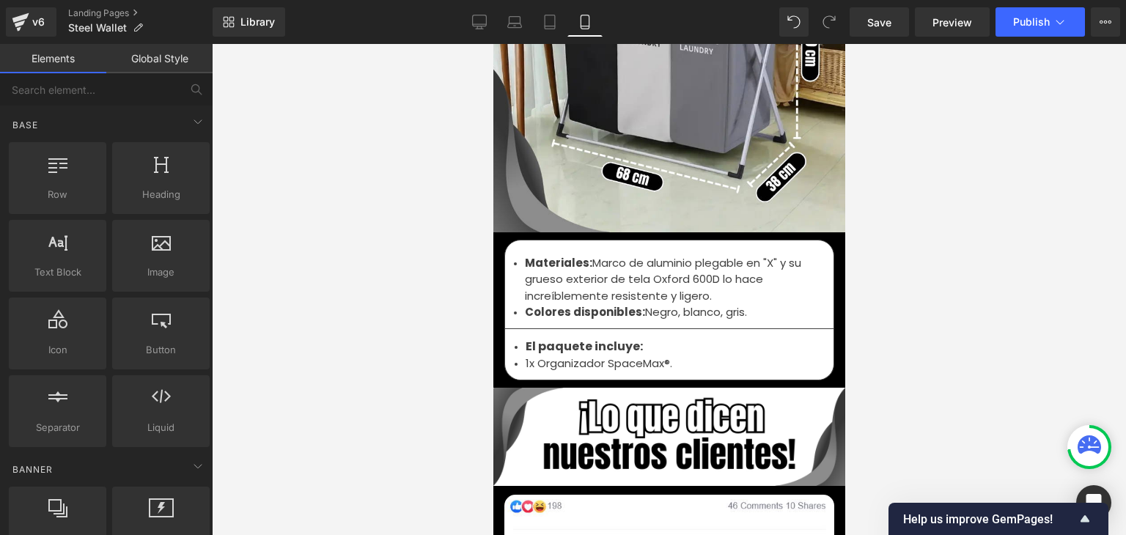
scroll to position [4910, 0]
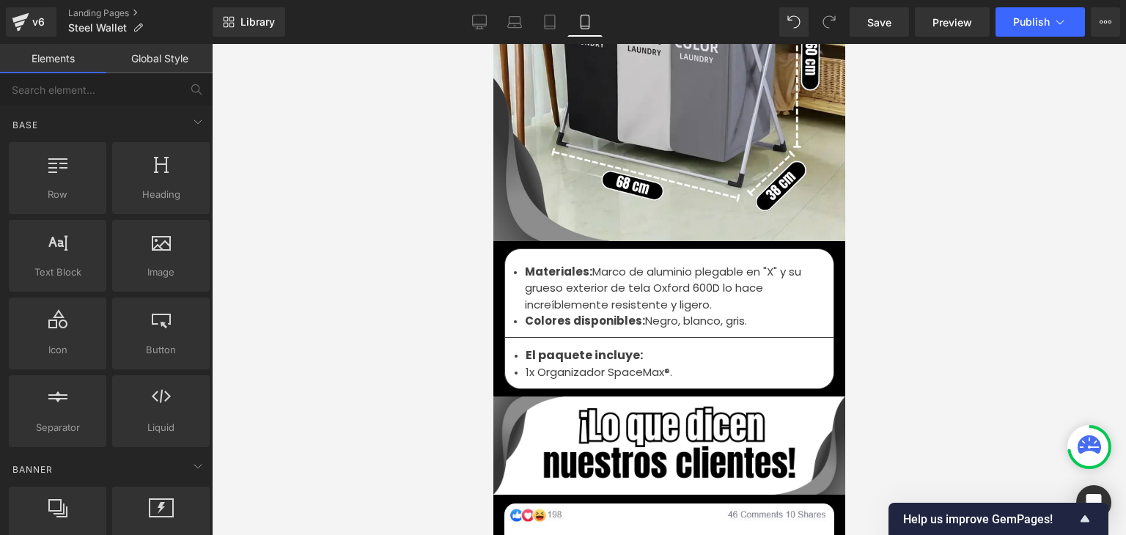
click at [555, 279] on font "Marco de aluminio plegable en "X" y su grueso exterior de tela Oxford 600D lo h…" at bounding box center [662, 288] width 276 height 48
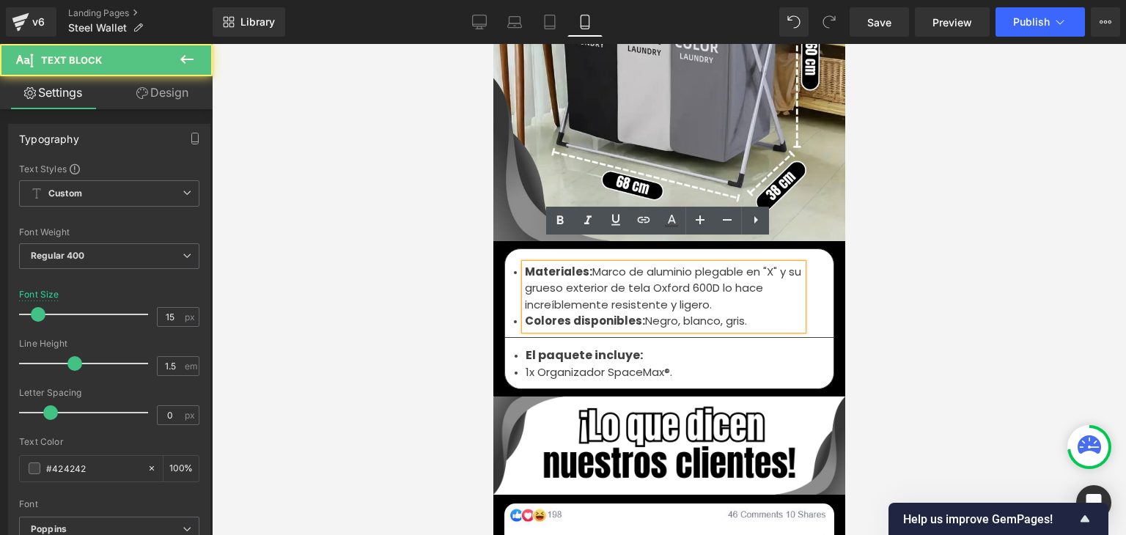
click at [553, 279] on font "Marco de aluminio plegable en "X" y su grueso exterior de tela Oxford 600D lo h…" at bounding box center [662, 288] width 276 height 48
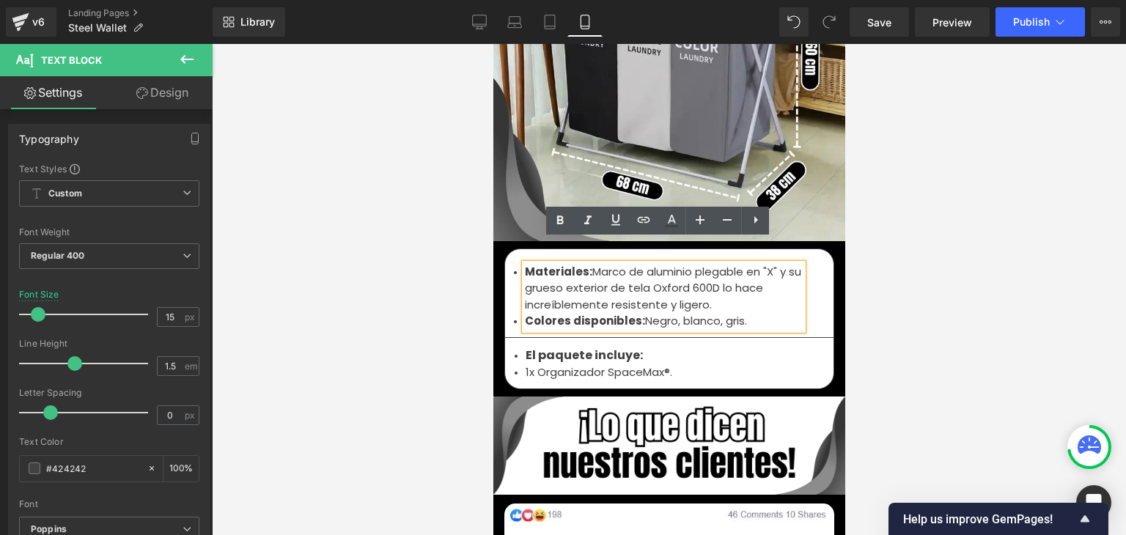
drag, startPoint x: 758, startPoint y: 300, endPoint x: 518, endPoint y: 247, distance: 246.1
click at [524, 264] on ul "Materiales: Marco de aluminio plegable en "X" y su grueso exterior de tela Oxfo…" at bounding box center [663, 297] width 278 height 66
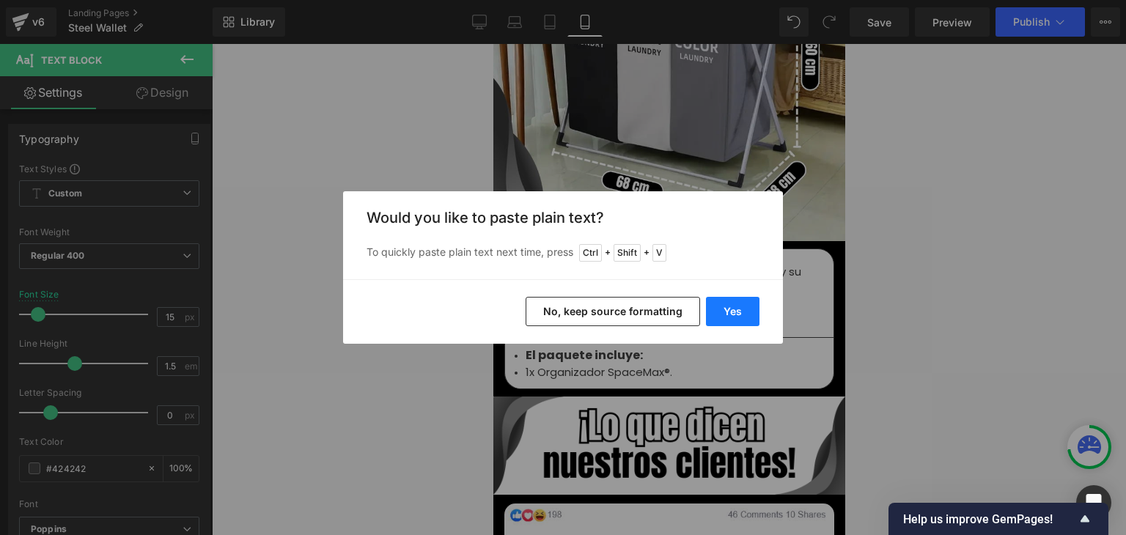
click at [723, 304] on button "Yes" at bounding box center [732, 311] width 53 height 29
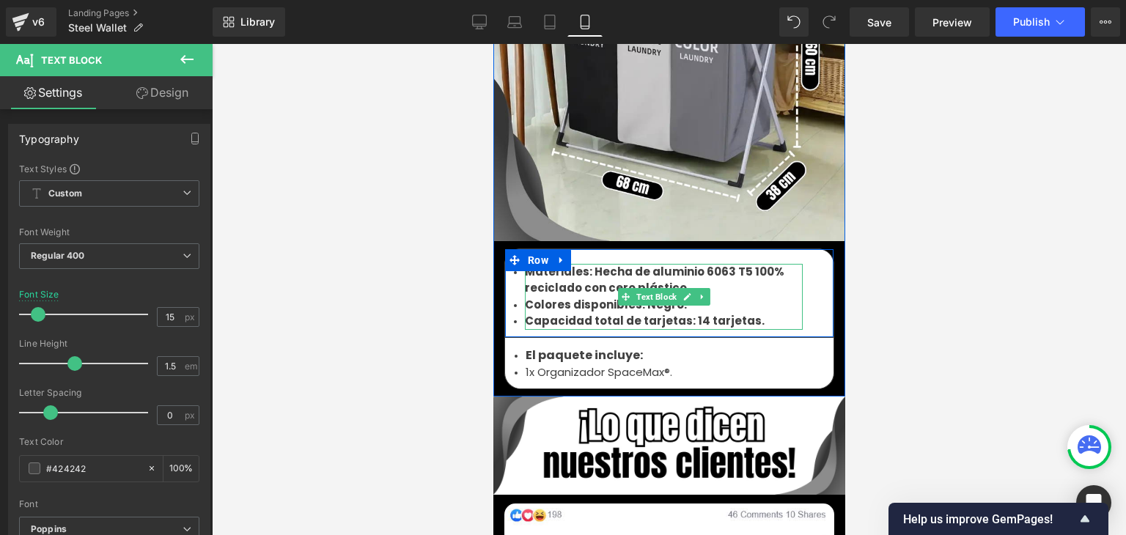
click at [599, 297] on b "Colores disponibles: Negro." at bounding box center [605, 304] width 162 height 15
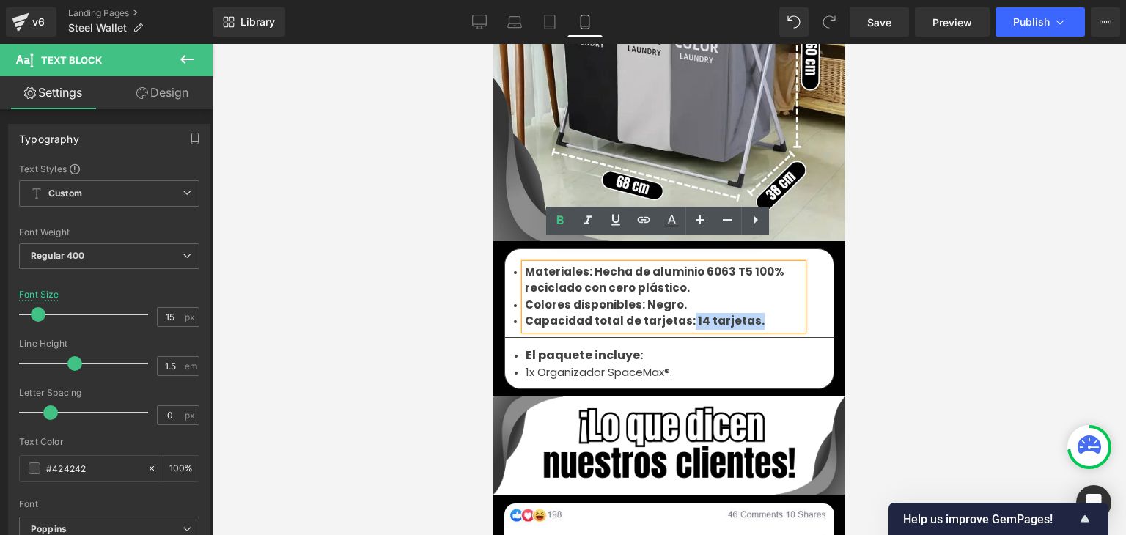
drag, startPoint x: 737, startPoint y: 295, endPoint x: 678, endPoint y: 295, distance: 59.4
click at [678, 313] on b "Capacidad total de tarjetas: 14 tarjetas." at bounding box center [644, 320] width 240 height 15
click at [561, 221] on icon at bounding box center [560, 219] width 7 height 9
click at [673, 297] on li "Colores disponibles: Negro." at bounding box center [663, 305] width 278 height 17
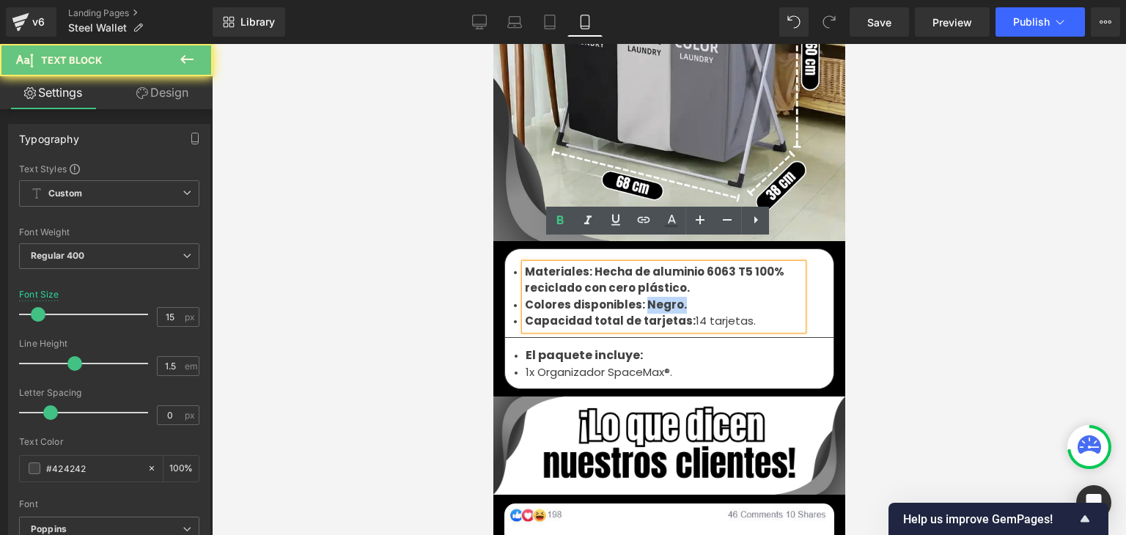
drag, startPoint x: 674, startPoint y: 282, endPoint x: 623, endPoint y: 267, distance: 53.4
click at [638, 297] on li "Colores disponibles: Negro." at bounding box center [663, 305] width 278 height 17
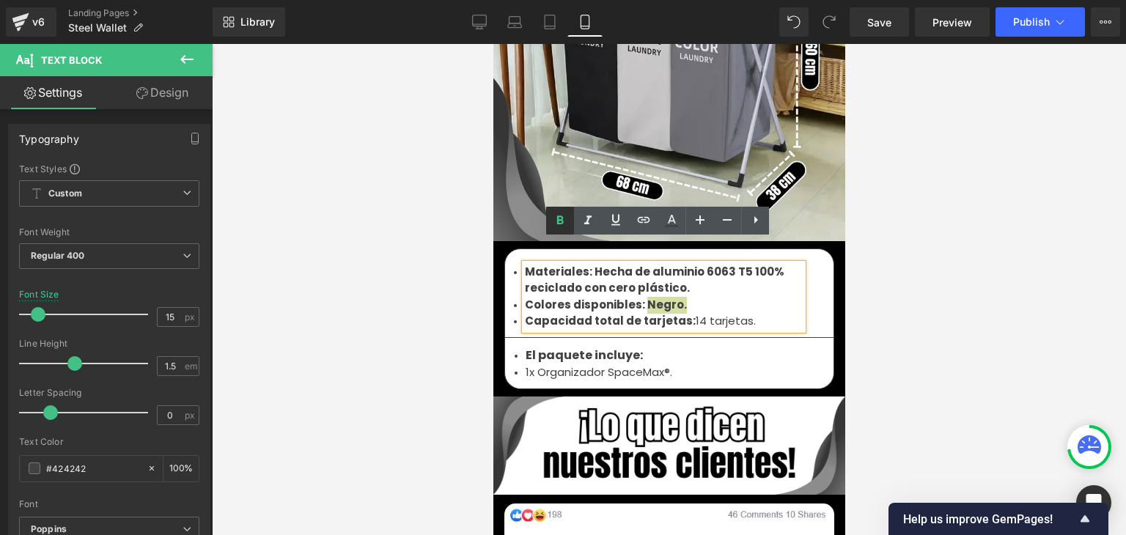
click at [563, 226] on icon at bounding box center [560, 221] width 18 height 18
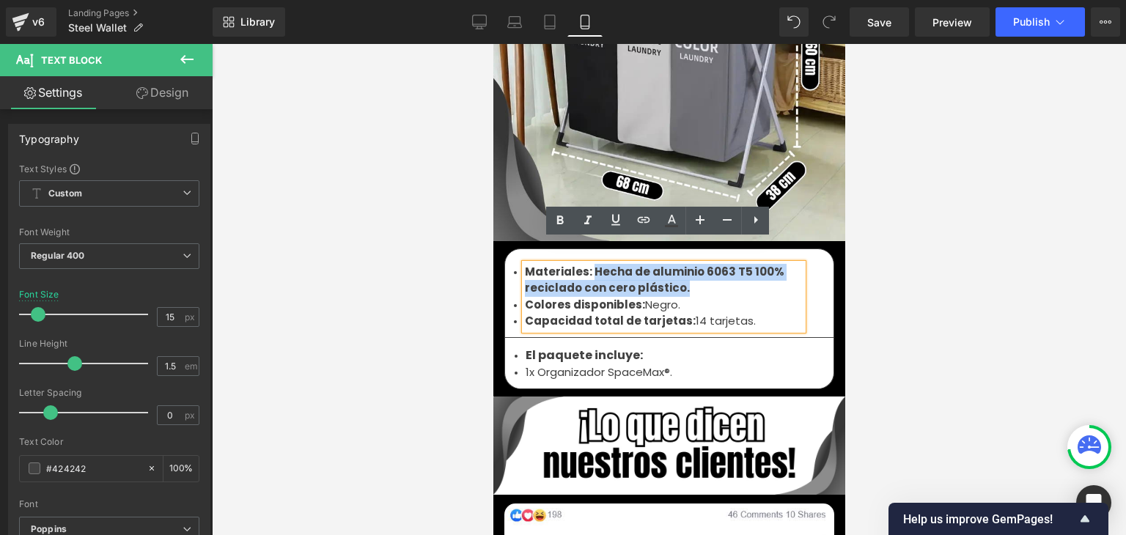
drag, startPoint x: 687, startPoint y: 265, endPoint x: 587, endPoint y: 250, distance: 101.5
click at [587, 264] on li "Materiales: Hecha de aluminio 6063 T5 100% reciclado con cero plástico." at bounding box center [663, 280] width 278 height 33
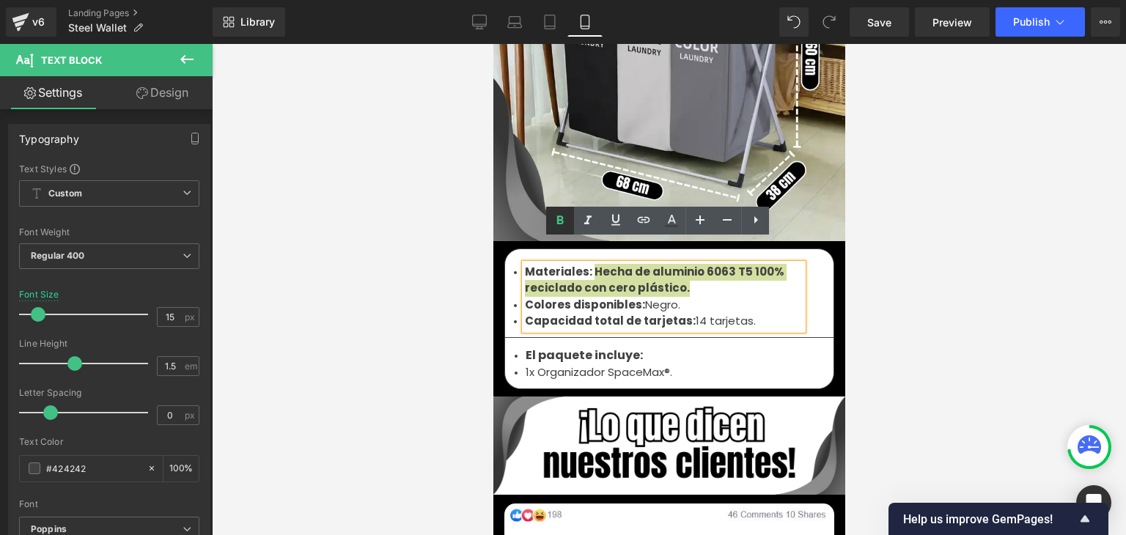
click at [563, 227] on icon at bounding box center [560, 221] width 18 height 18
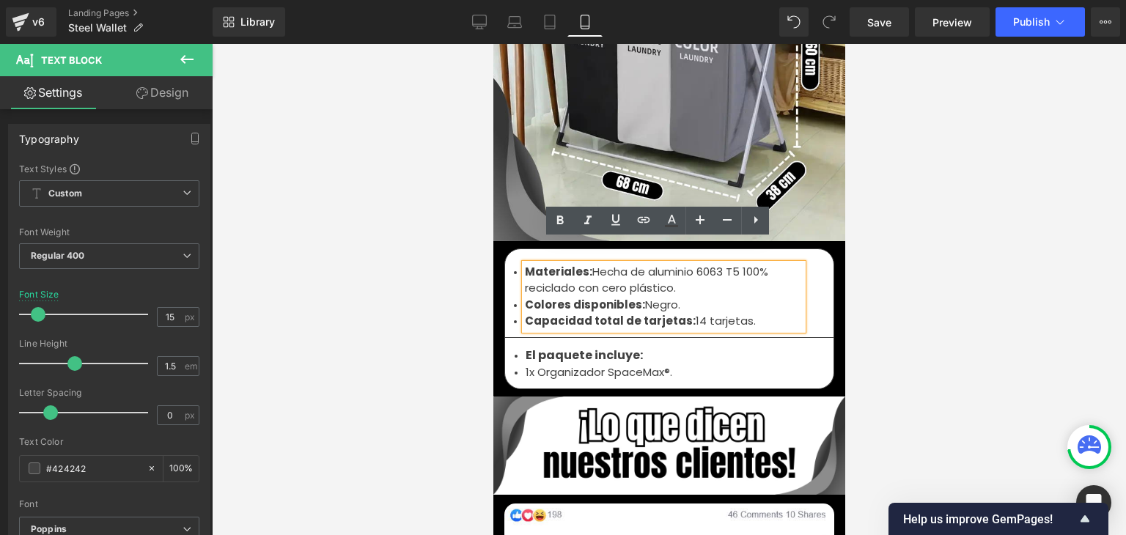
click at [935, 217] on div at bounding box center [669, 289] width 914 height 491
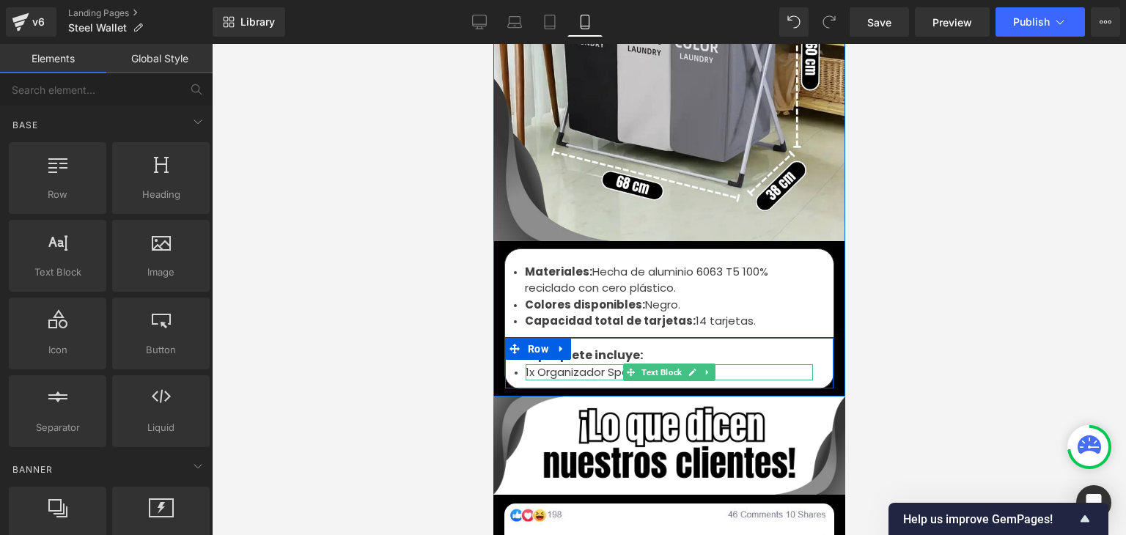
click at [552, 364] on font "1x Organizador SpaceMax®." at bounding box center [598, 371] width 147 height 15
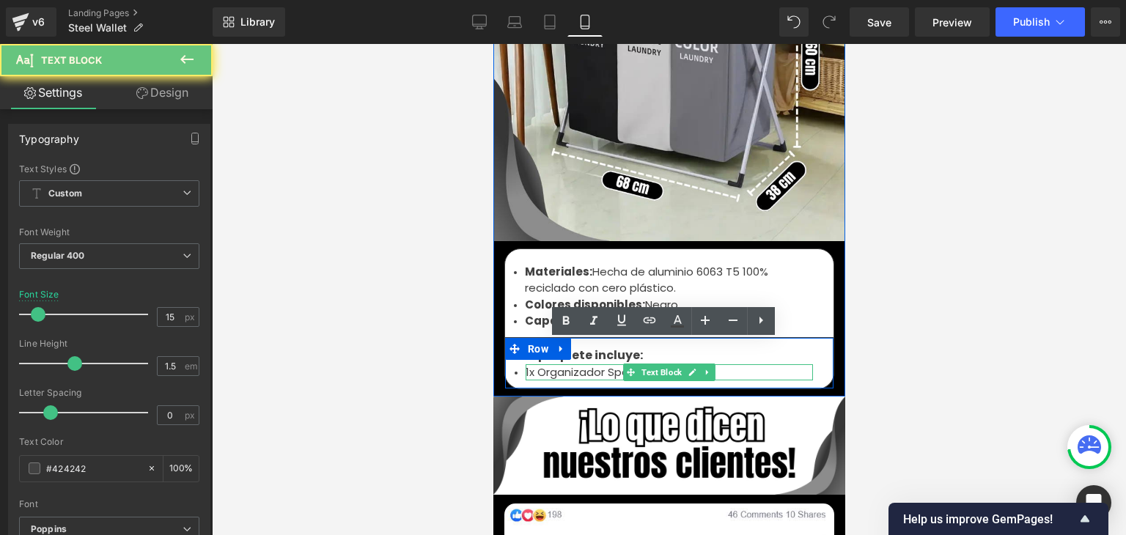
click at [552, 364] on font "1x Organizador SpaceMax®." at bounding box center [598, 371] width 147 height 15
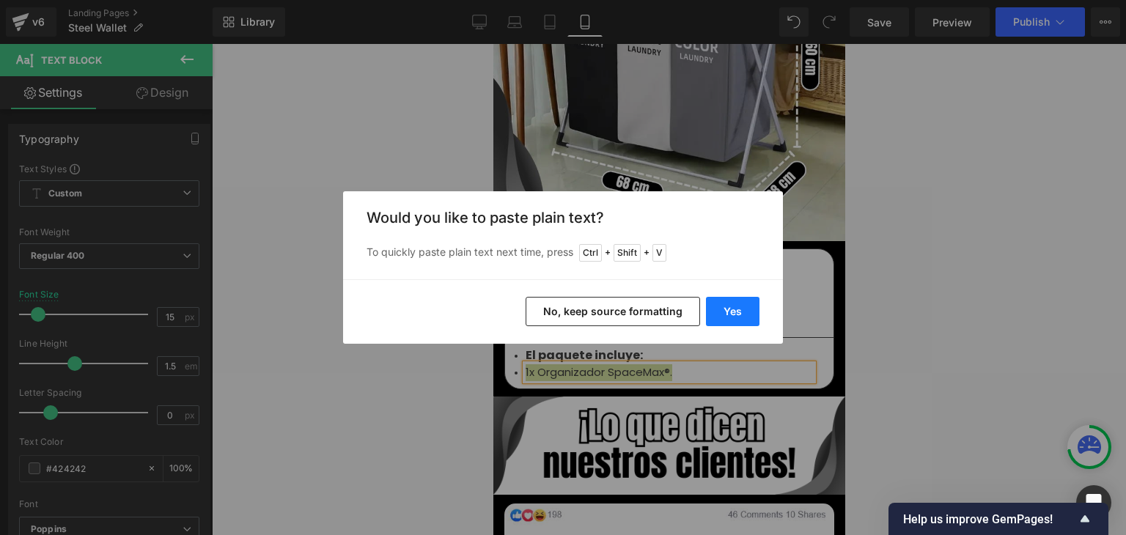
drag, startPoint x: 738, startPoint y: 306, endPoint x: 245, endPoint y: 262, distance: 495.2
click at [738, 306] on button "Yes" at bounding box center [732, 311] width 53 height 29
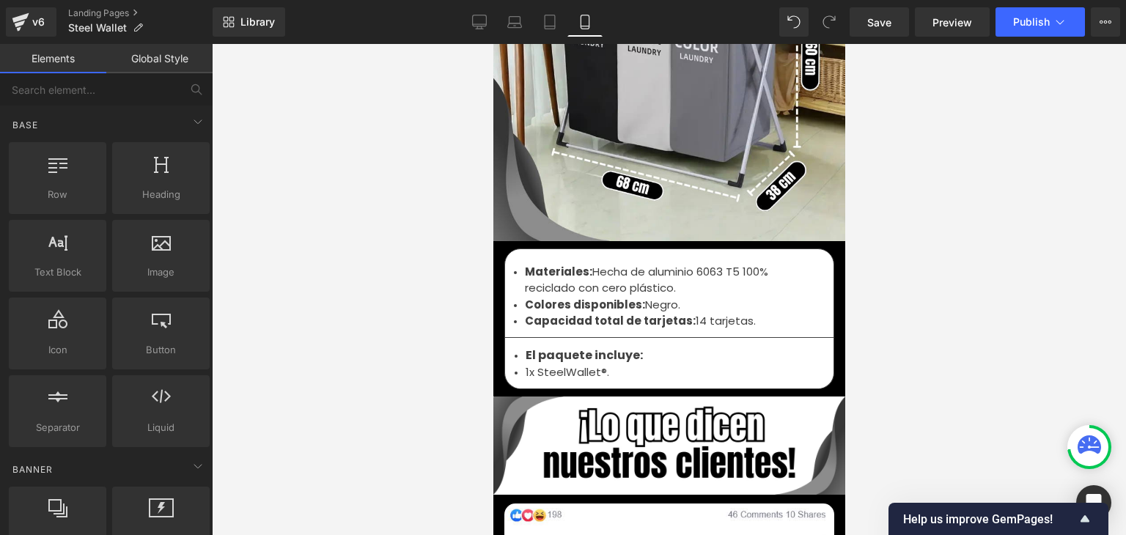
click at [919, 256] on div at bounding box center [669, 289] width 914 height 491
click at [1024, 28] on button "Publish" at bounding box center [1039, 21] width 89 height 29
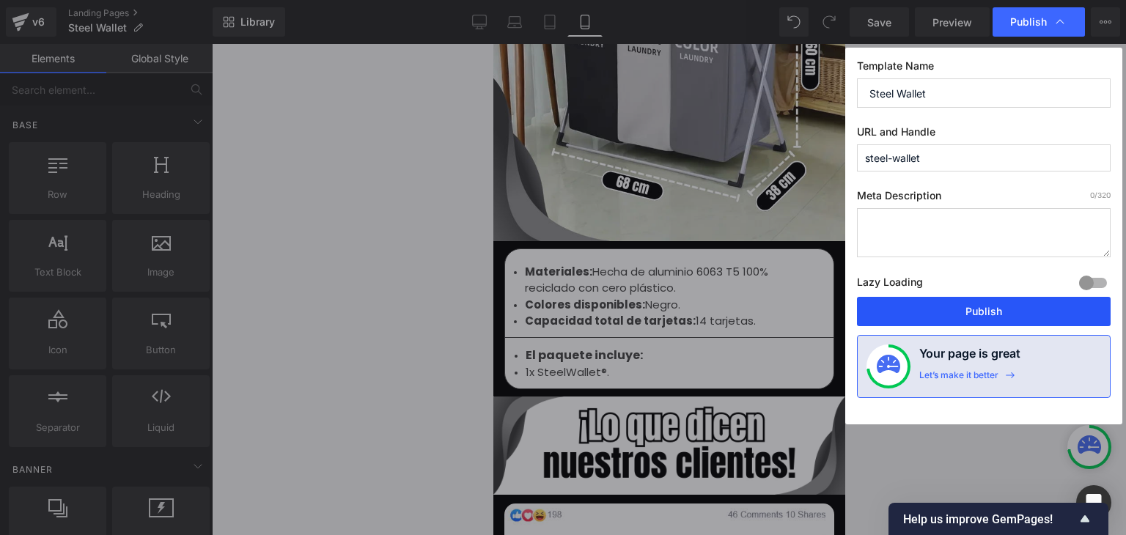
click at [982, 309] on button "Publish" at bounding box center [984, 311] width 254 height 29
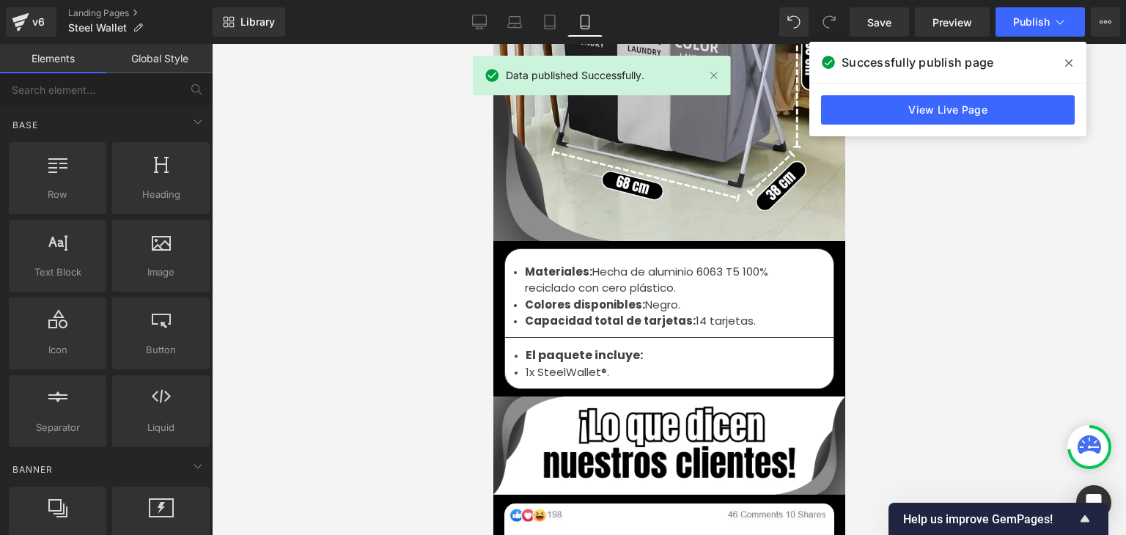
click at [1069, 62] on icon at bounding box center [1068, 62] width 7 height 7
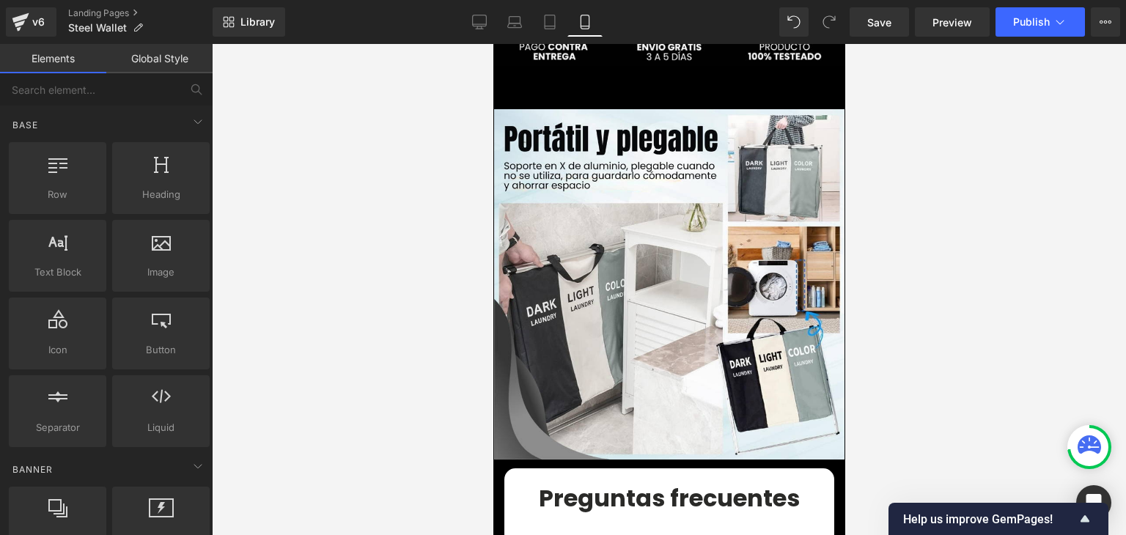
scroll to position [3738, 0]
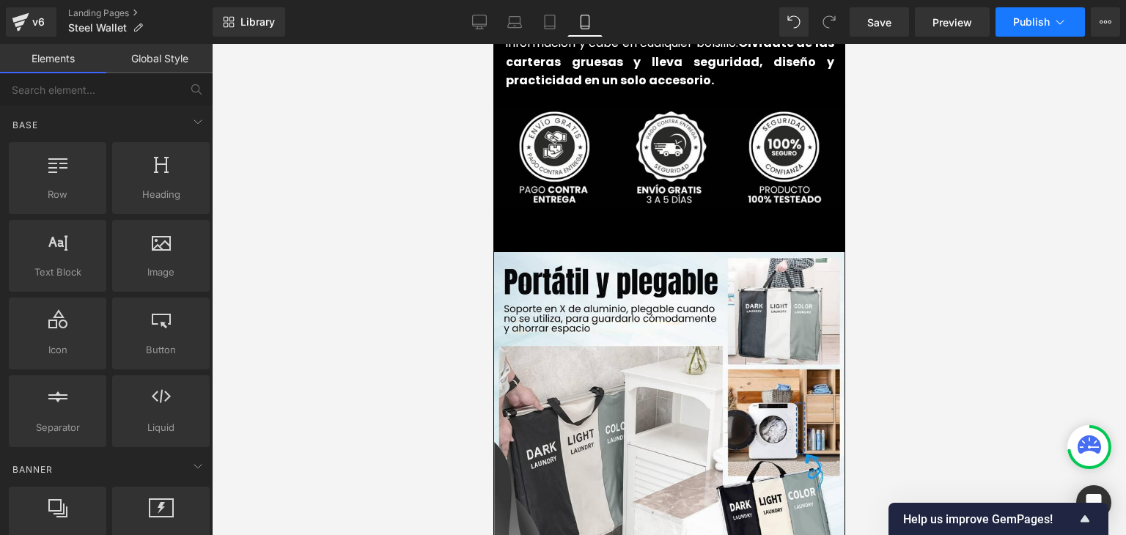
click at [1005, 23] on button "Publish" at bounding box center [1039, 21] width 89 height 29
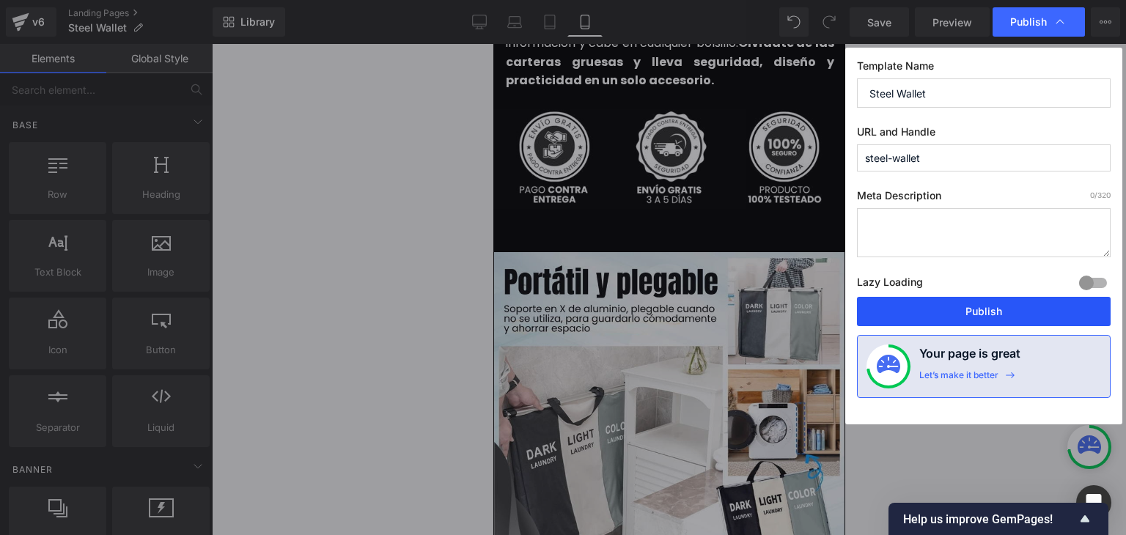
click at [953, 309] on button "Publish" at bounding box center [984, 311] width 254 height 29
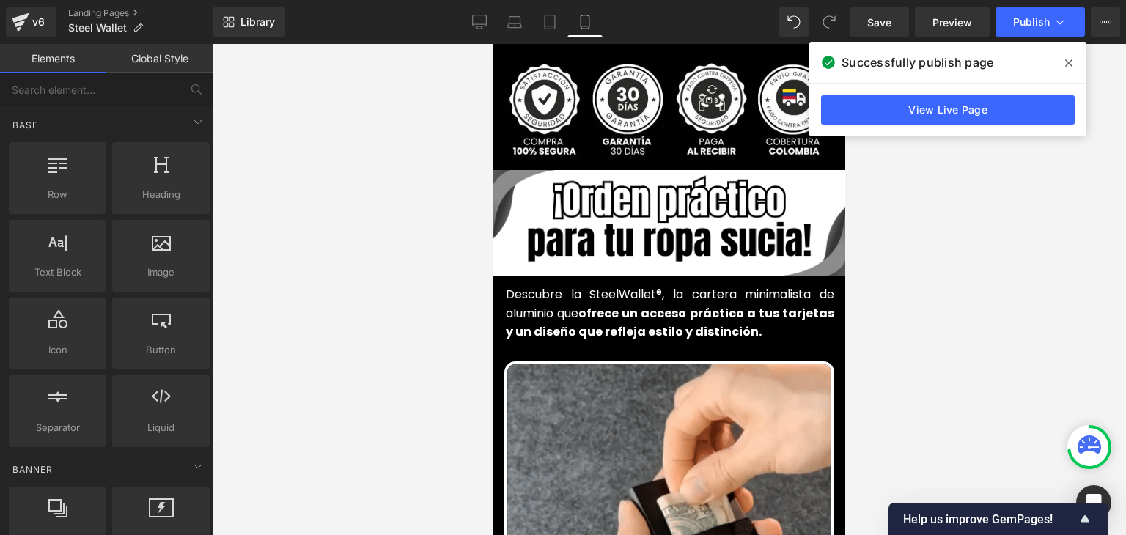
scroll to position [586, 0]
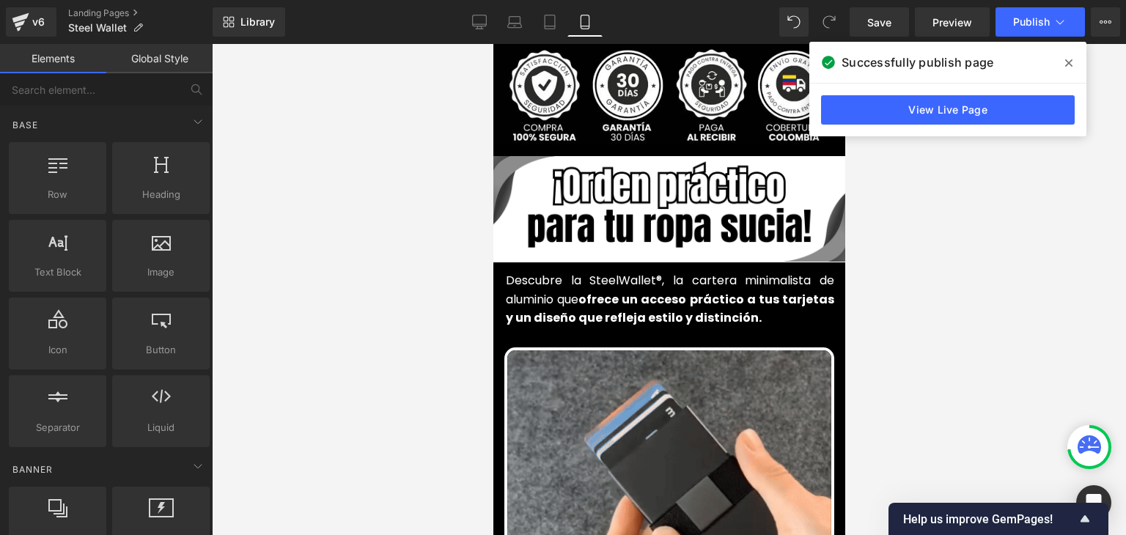
click at [1065, 62] on icon at bounding box center [1068, 63] width 7 height 12
